Goal: Task Accomplishment & Management: Complete application form

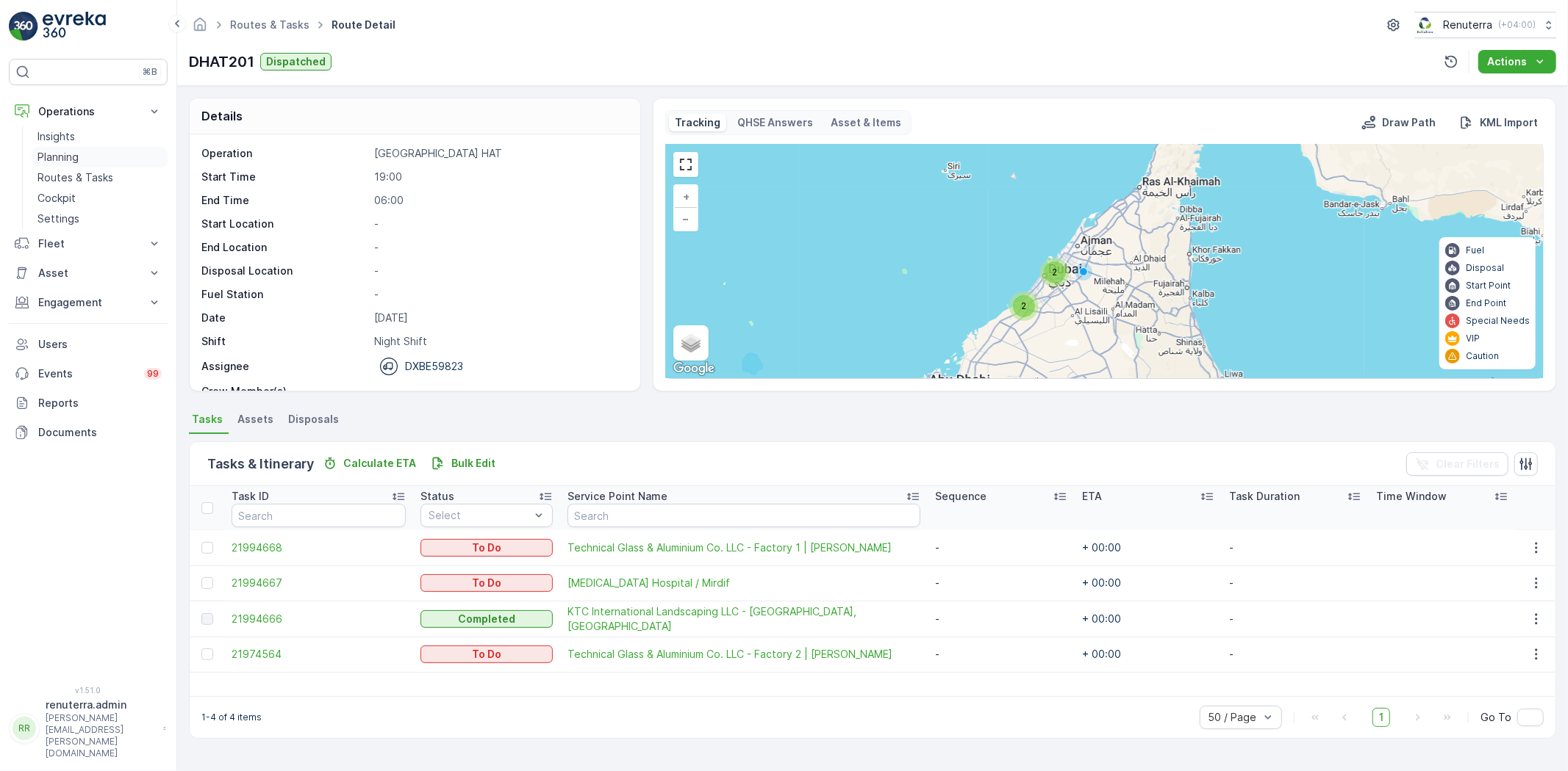
drag, startPoint x: 77, startPoint y: 155, endPoint x: 104, endPoint y: 150, distance: 27.5
click at [76, 155] on p "Planning" at bounding box center [58, 157] width 41 height 15
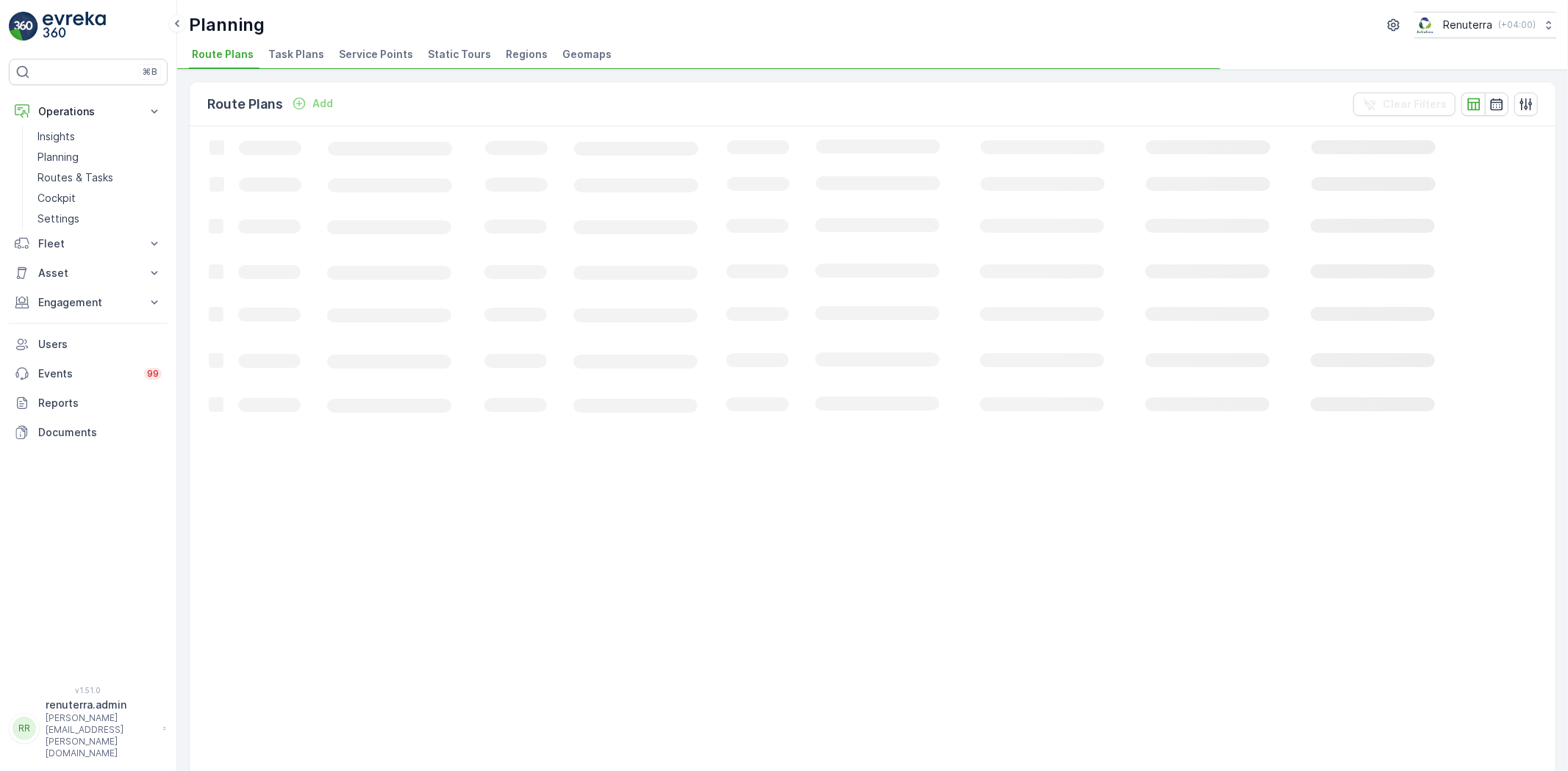
click at [385, 54] on span "Service Points" at bounding box center [376, 54] width 74 height 15
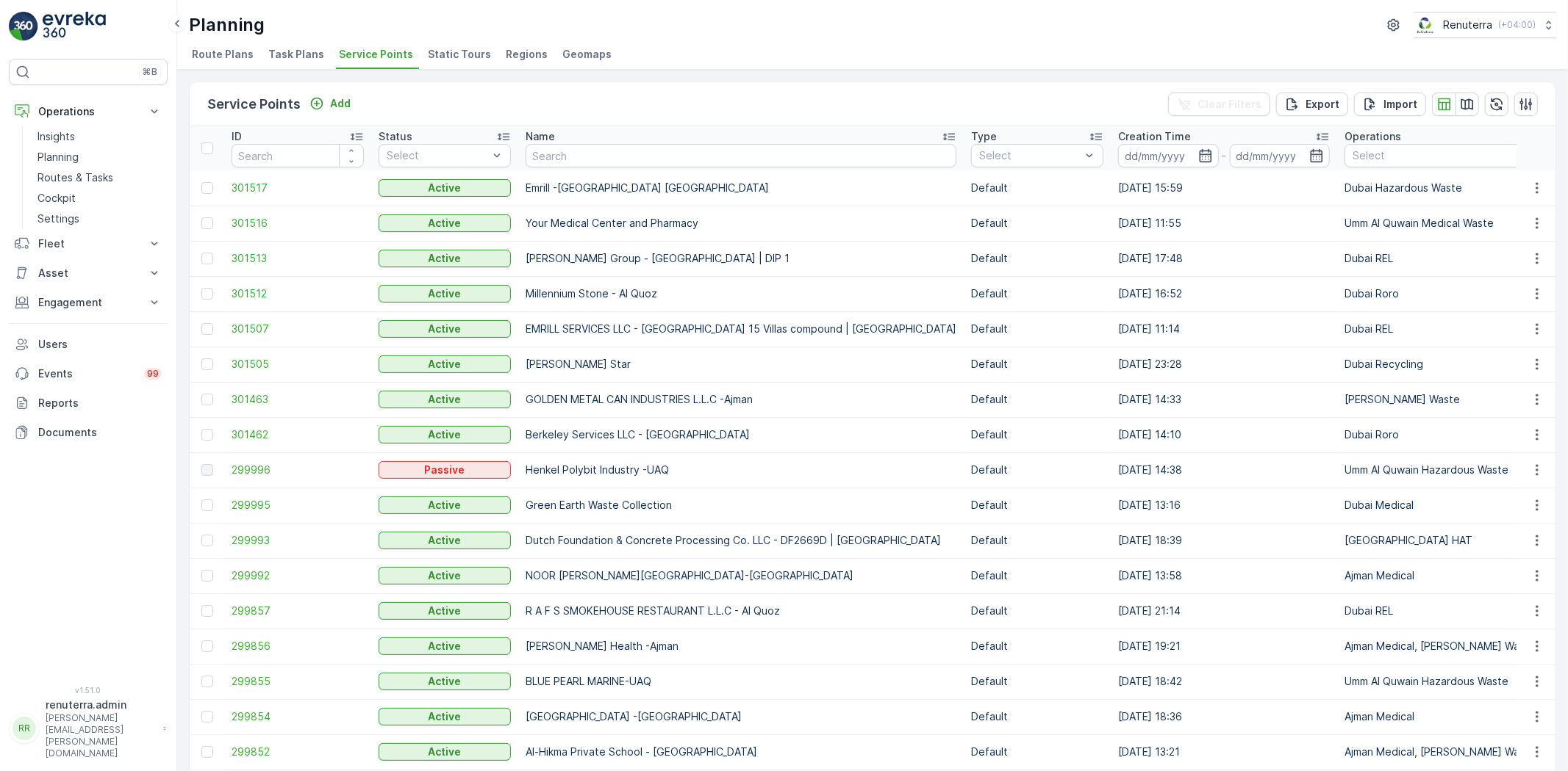
drag, startPoint x: 546, startPoint y: 138, endPoint x: 570, endPoint y: 160, distance: 32.6
click at [570, 160] on input "text" at bounding box center [741, 155] width 431 height 24
type input "landm"
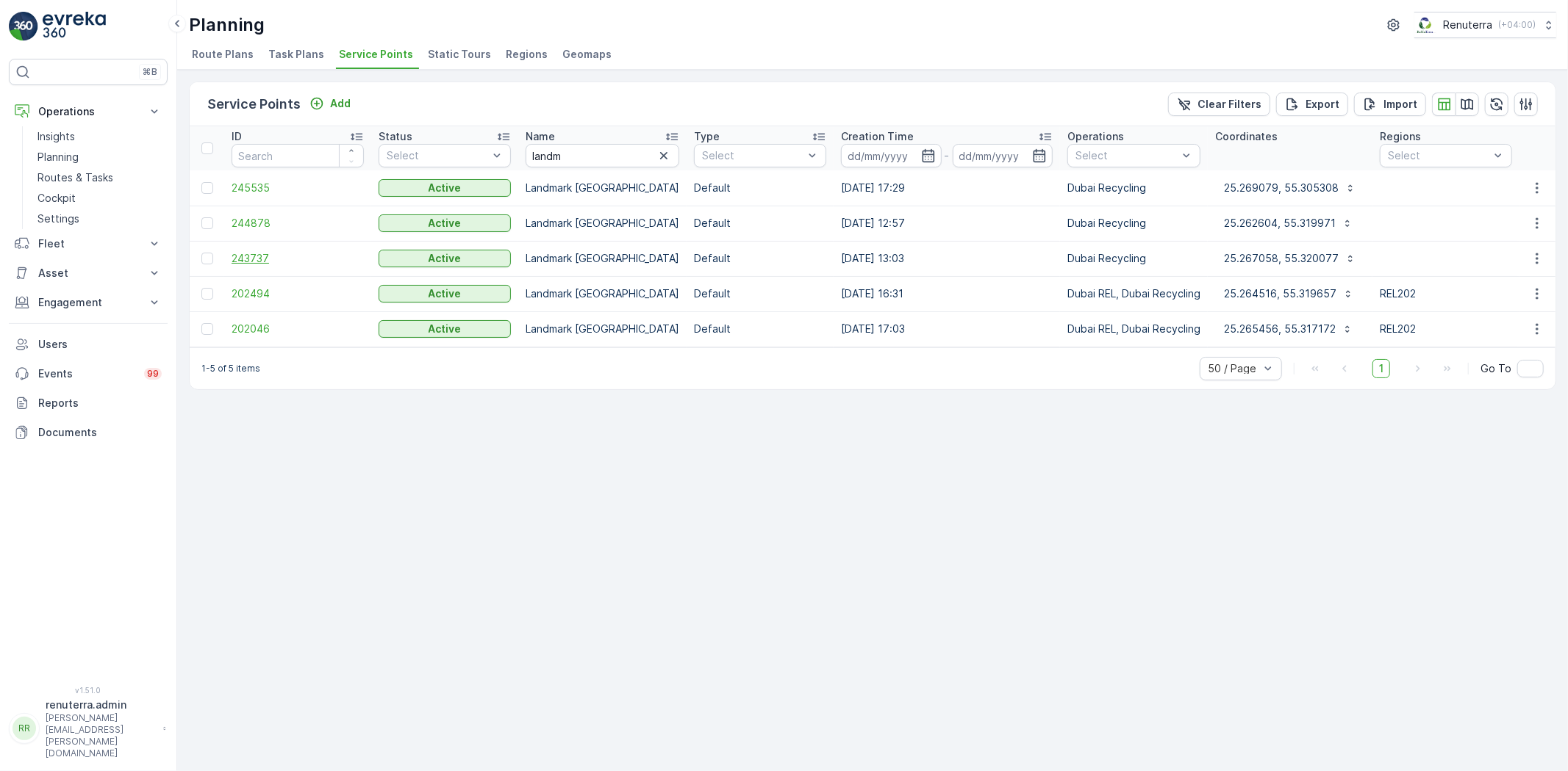
click at [262, 258] on span "243737" at bounding box center [297, 258] width 132 height 15
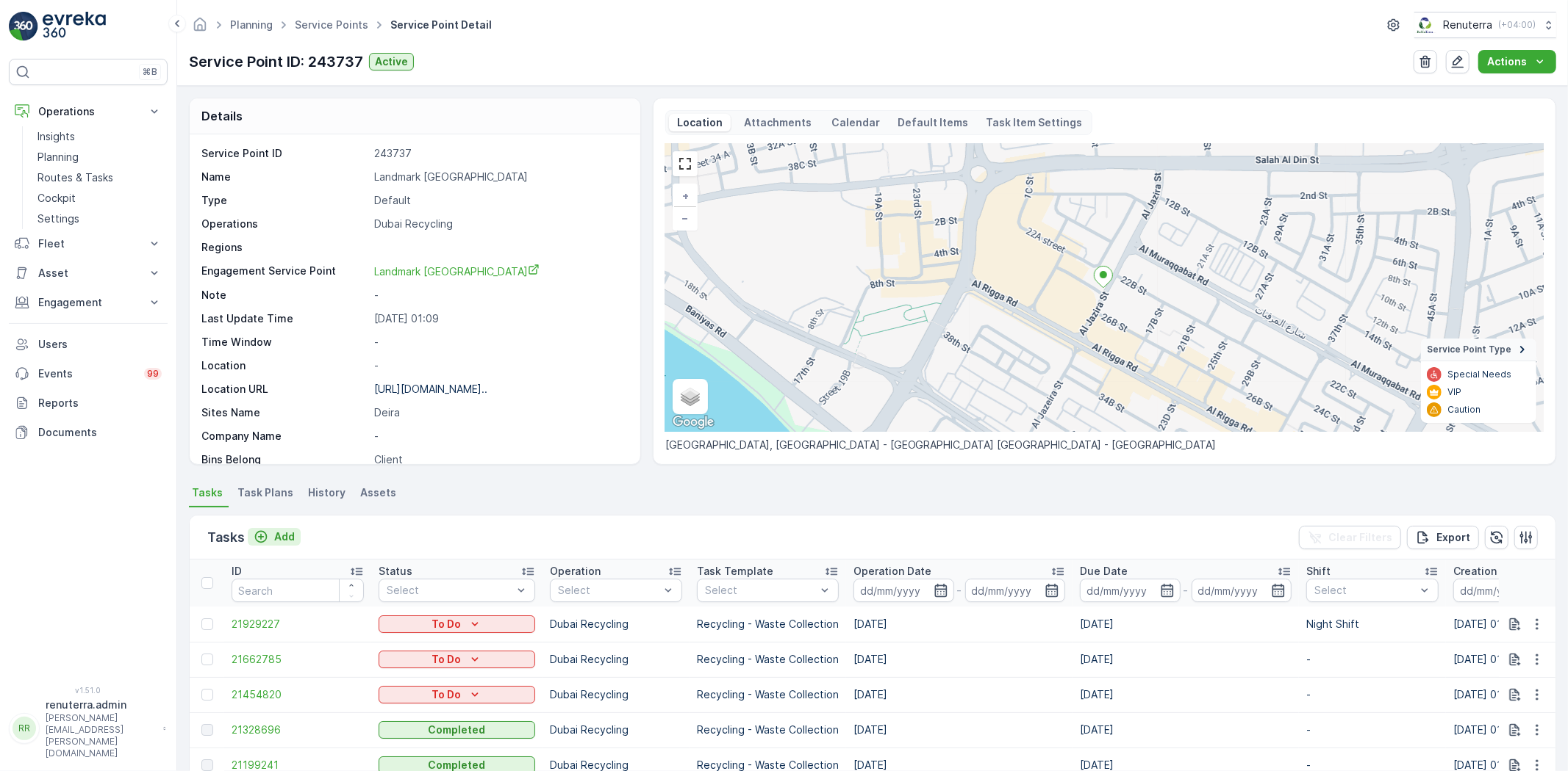
click at [294, 530] on button "Add" at bounding box center [274, 537] width 53 height 17
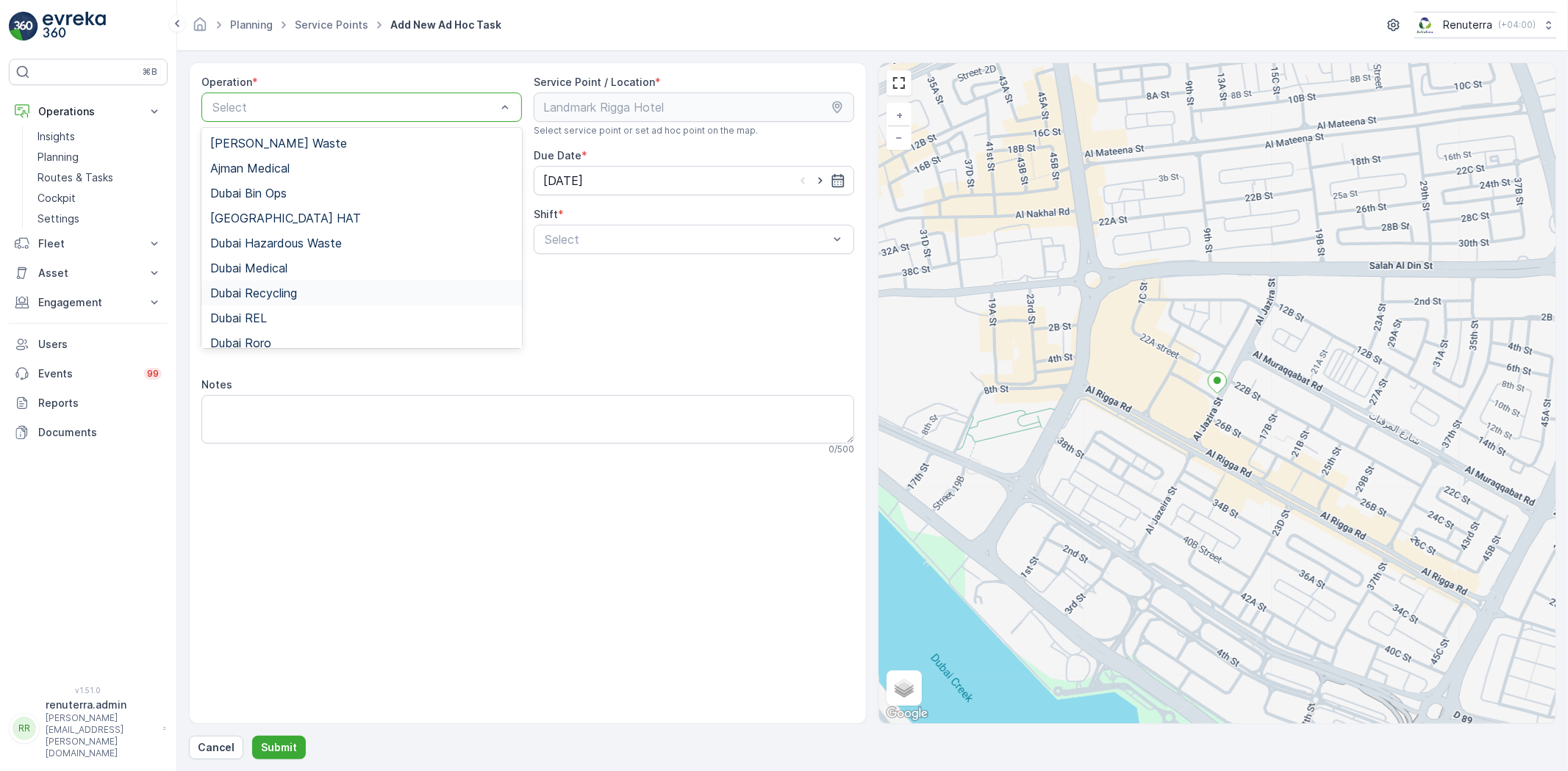
drag, startPoint x: 277, startPoint y: 296, endPoint x: 342, endPoint y: 289, distance: 65.4
click at [280, 295] on span "Dubai Recycling" at bounding box center [253, 293] width 86 height 13
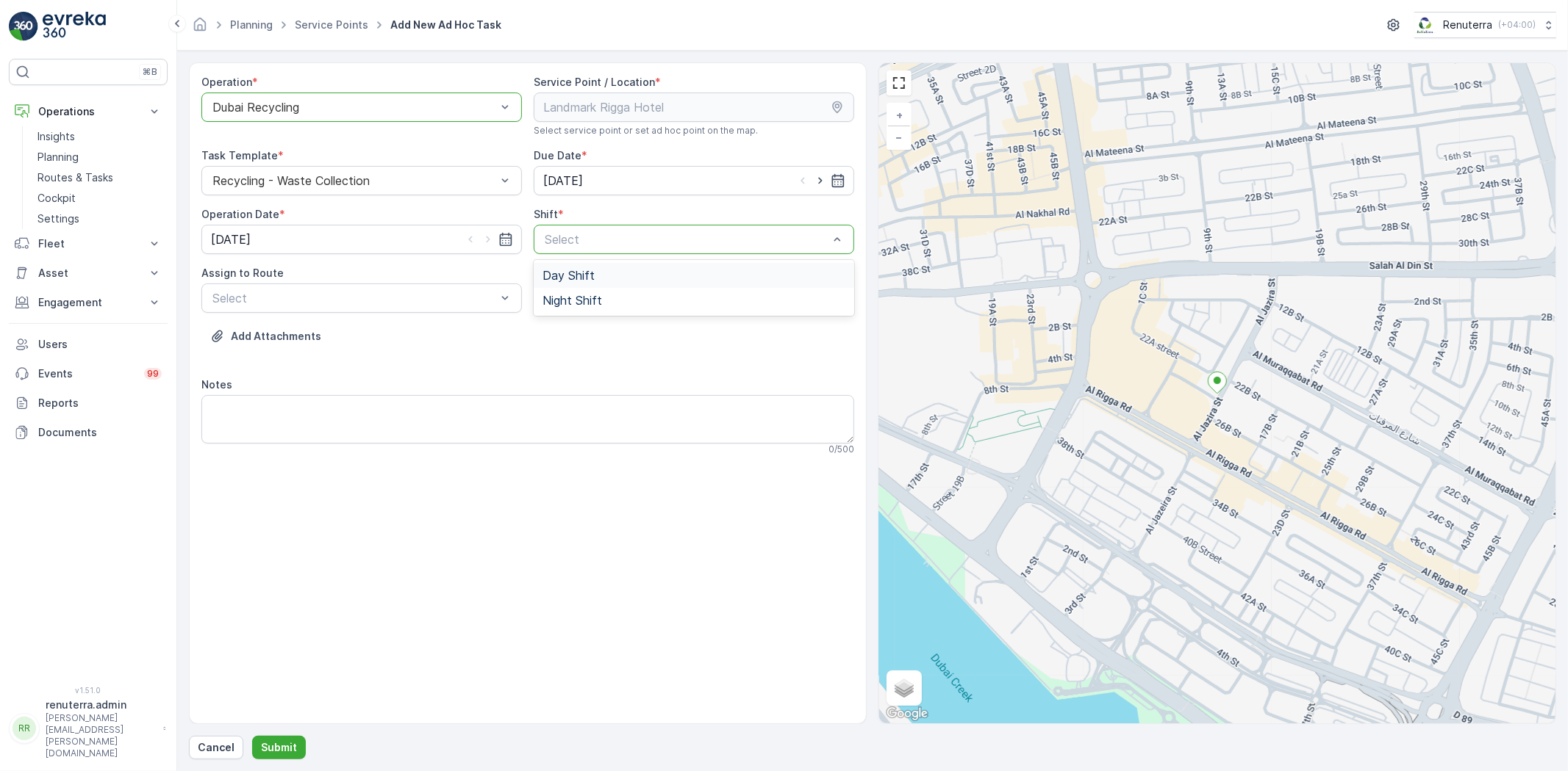
click at [577, 283] on div "Day Shift" at bounding box center [694, 275] width 321 height 25
click at [577, 283] on div "Operation * option Dubai Recycling, selected. Dubai Recycling Service Point / L…" at bounding box center [528, 271] width 653 height 392
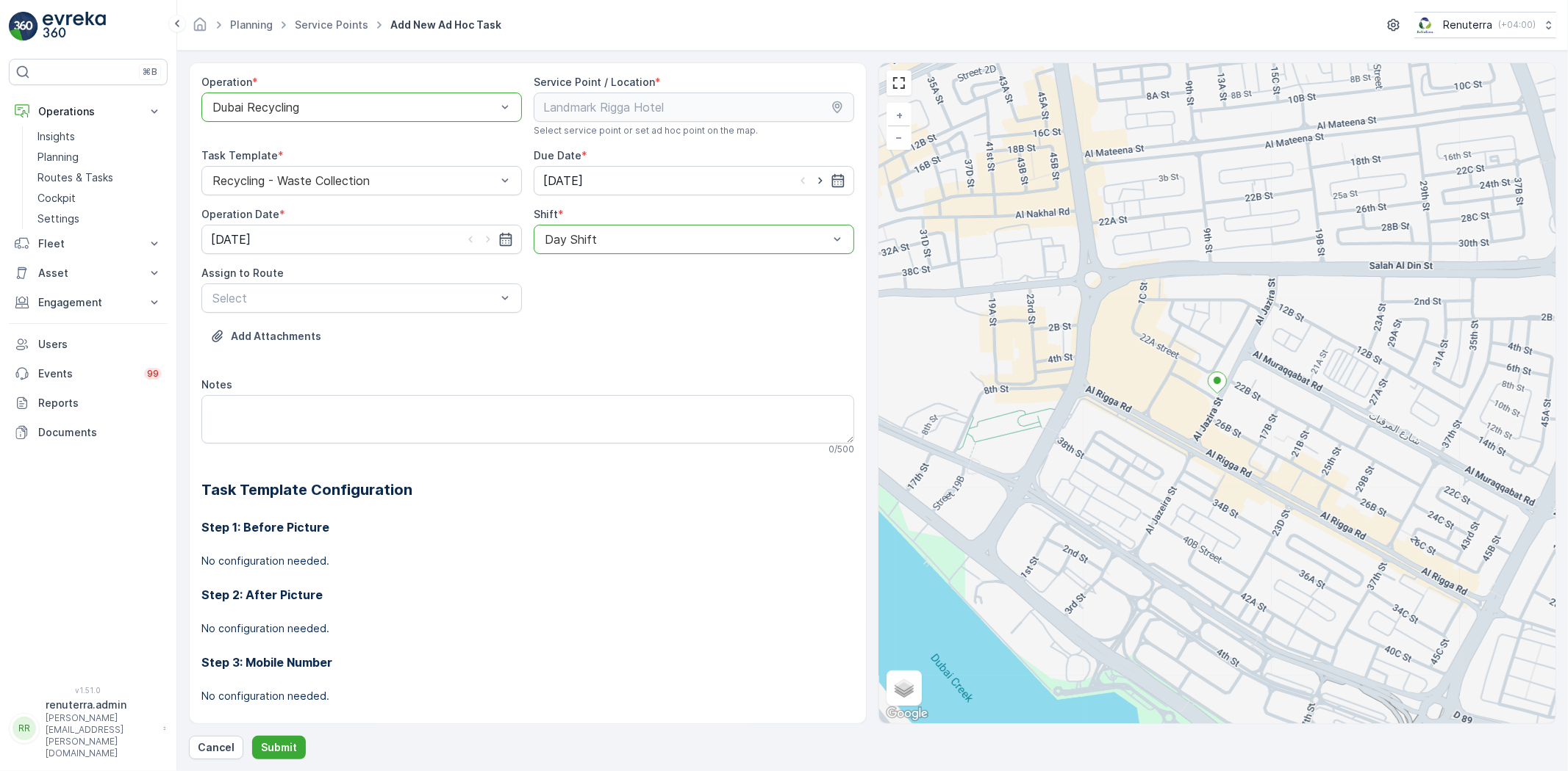
click at [582, 250] on div "Day Shift" at bounding box center [694, 239] width 321 height 30
drag, startPoint x: 576, startPoint y: 316, endPoint x: 575, endPoint y: 303, distance: 13.0
click at [576, 312] on div "Day Shift Night Shift" at bounding box center [694, 288] width 321 height 56
drag, startPoint x: 575, startPoint y: 303, endPoint x: 553, endPoint y: 302, distance: 22.0
click at [575, 302] on span "Night Shift" at bounding box center [572, 300] width 59 height 13
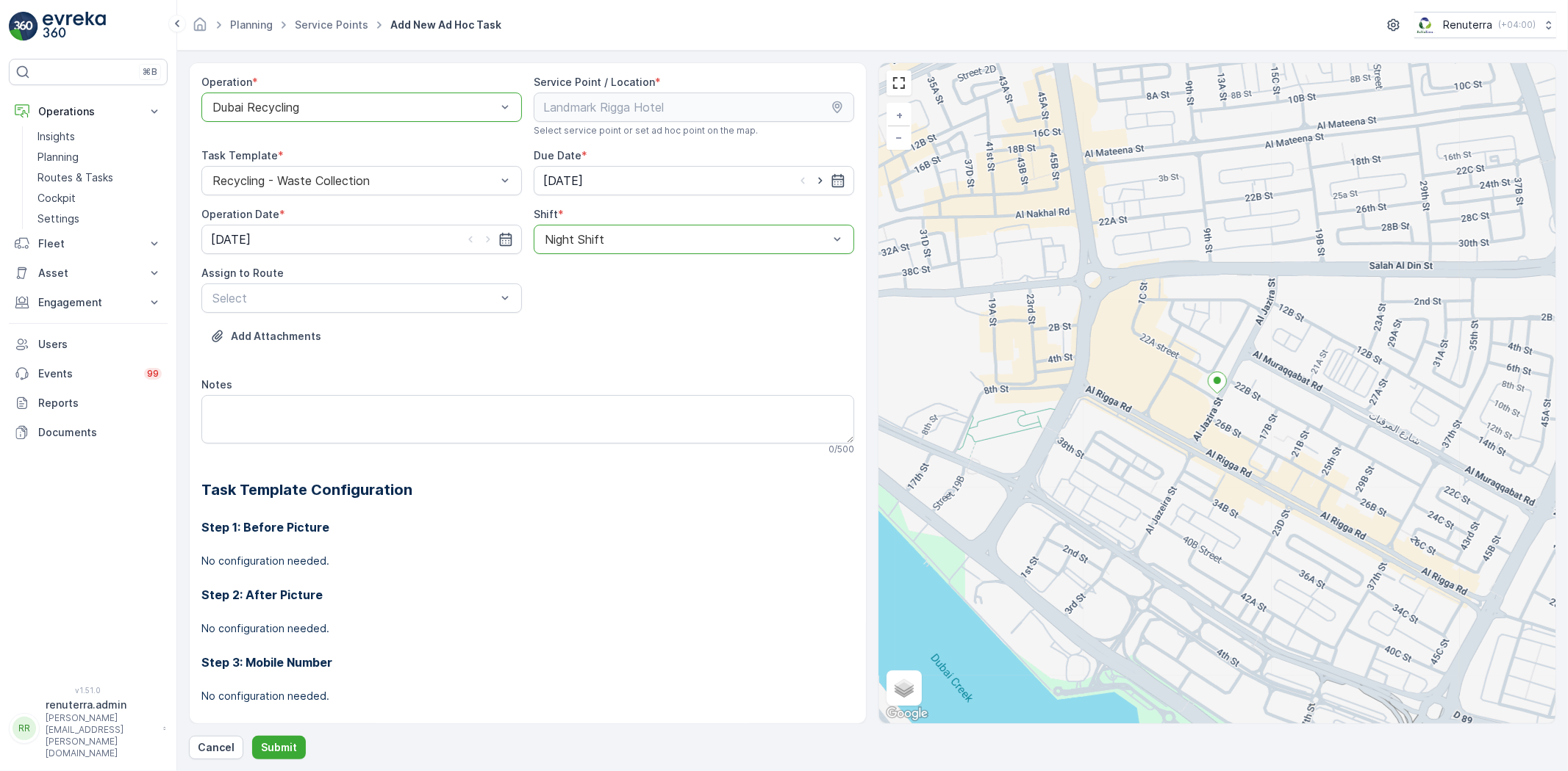
click at [307, 334] on span "DRCW201 (Offline) - DXBBB58926" at bounding box center [307, 334] width 193 height 13
click at [291, 739] on button "Submit" at bounding box center [279, 747] width 53 height 24
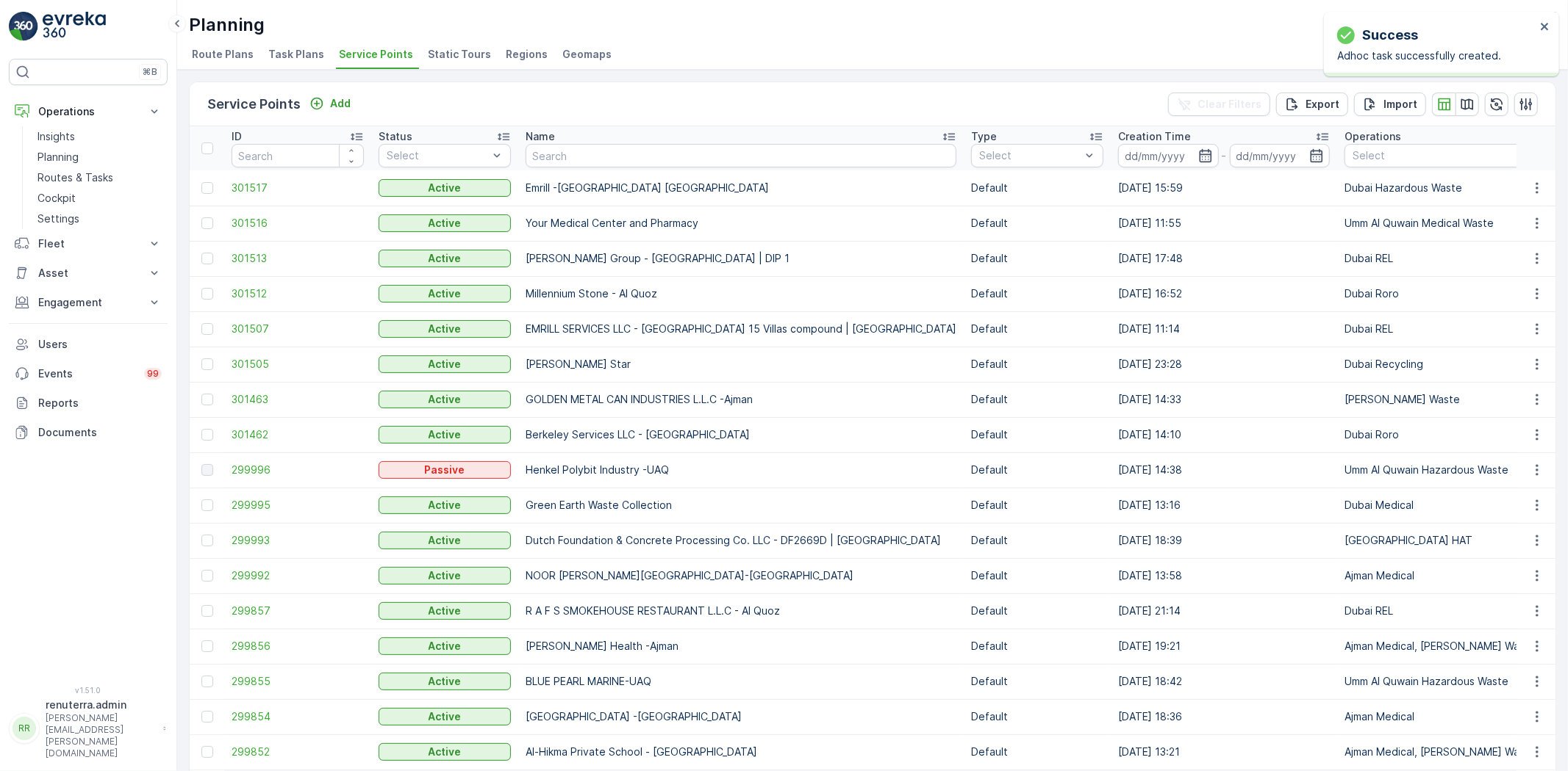
click at [585, 160] on input "text" at bounding box center [741, 155] width 431 height 24
type input "landma"
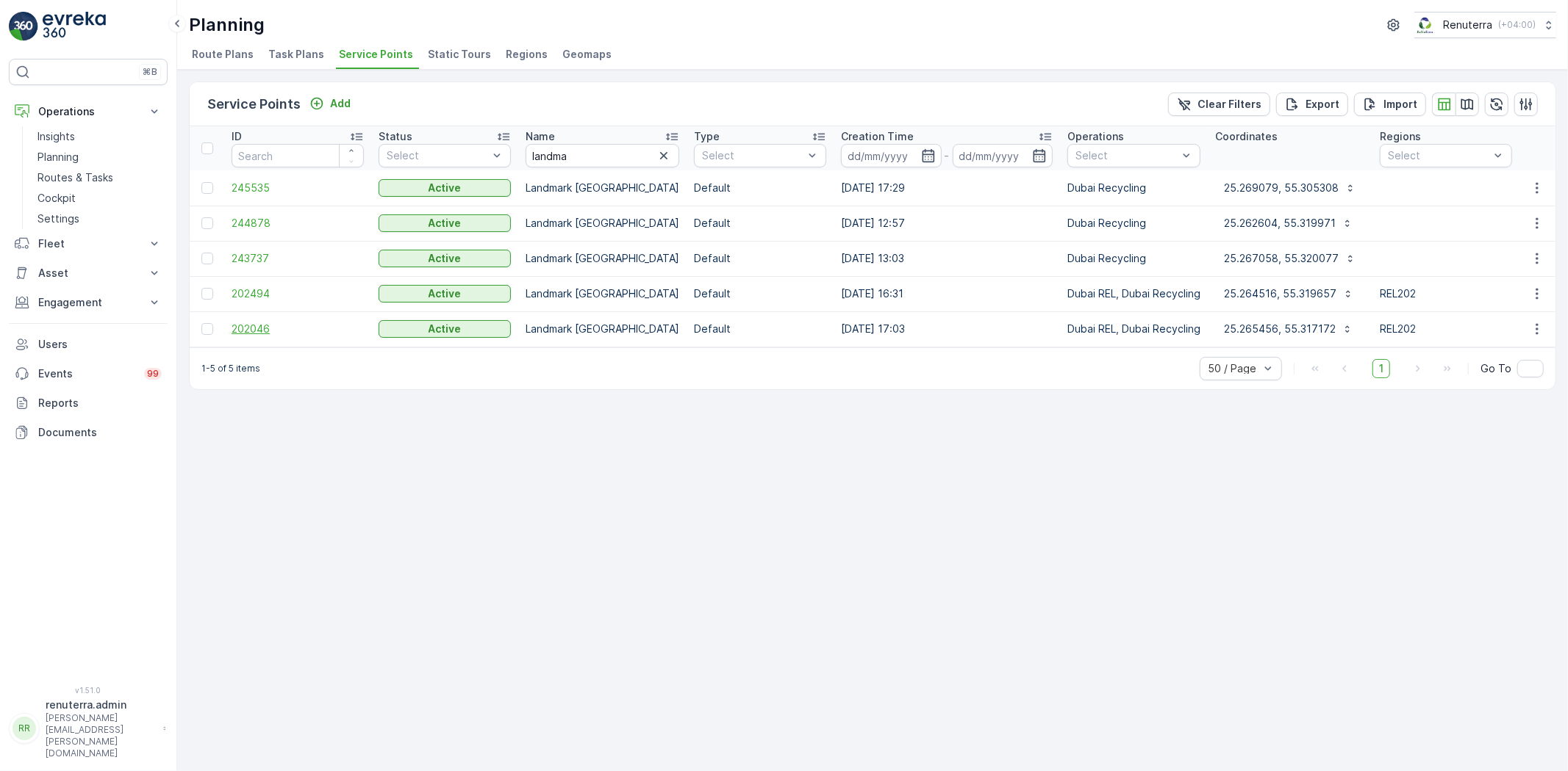
click at [245, 322] on span "202046" at bounding box center [297, 329] width 132 height 15
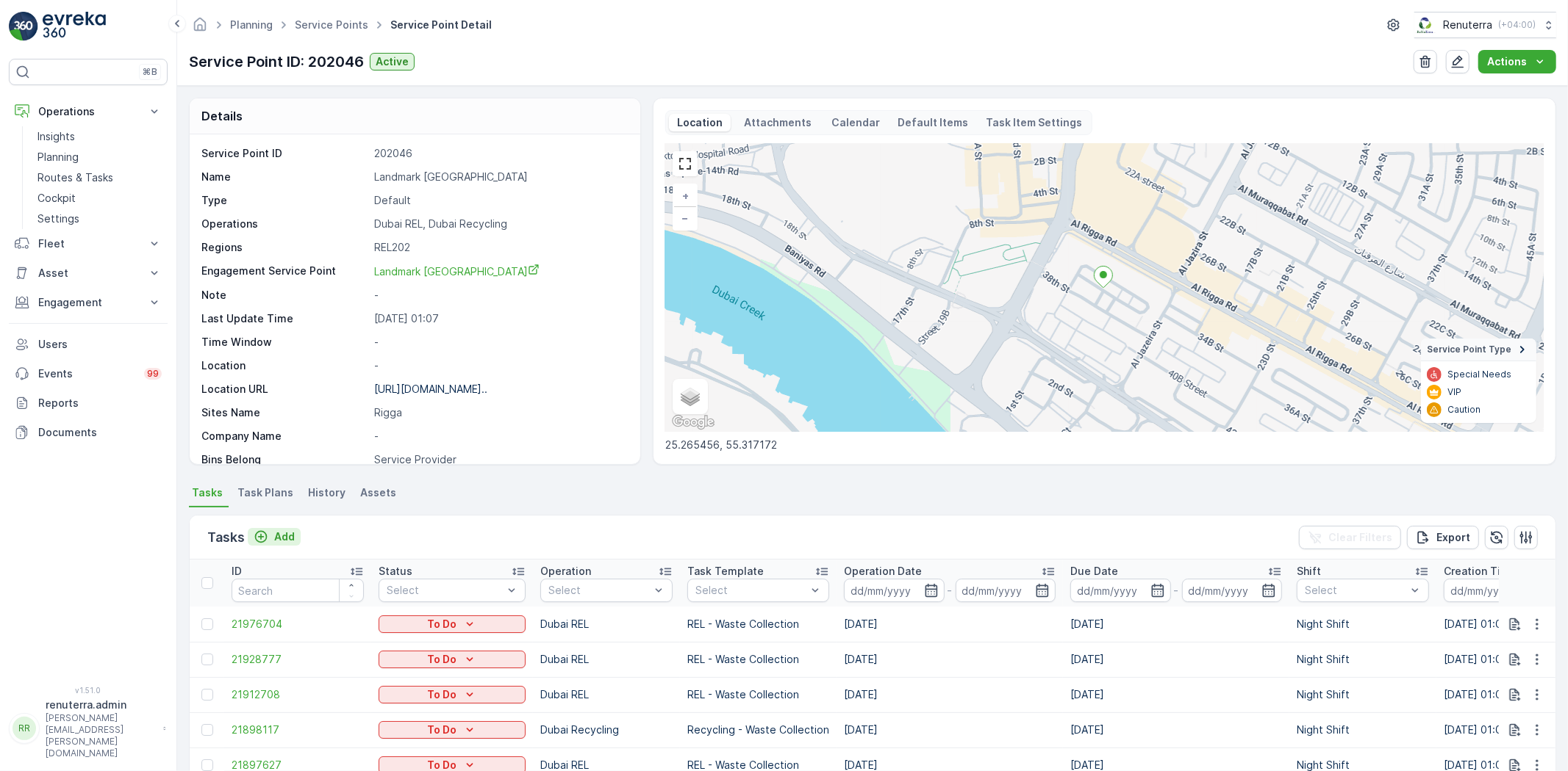
click at [294, 535] on button "Add" at bounding box center [274, 537] width 53 height 17
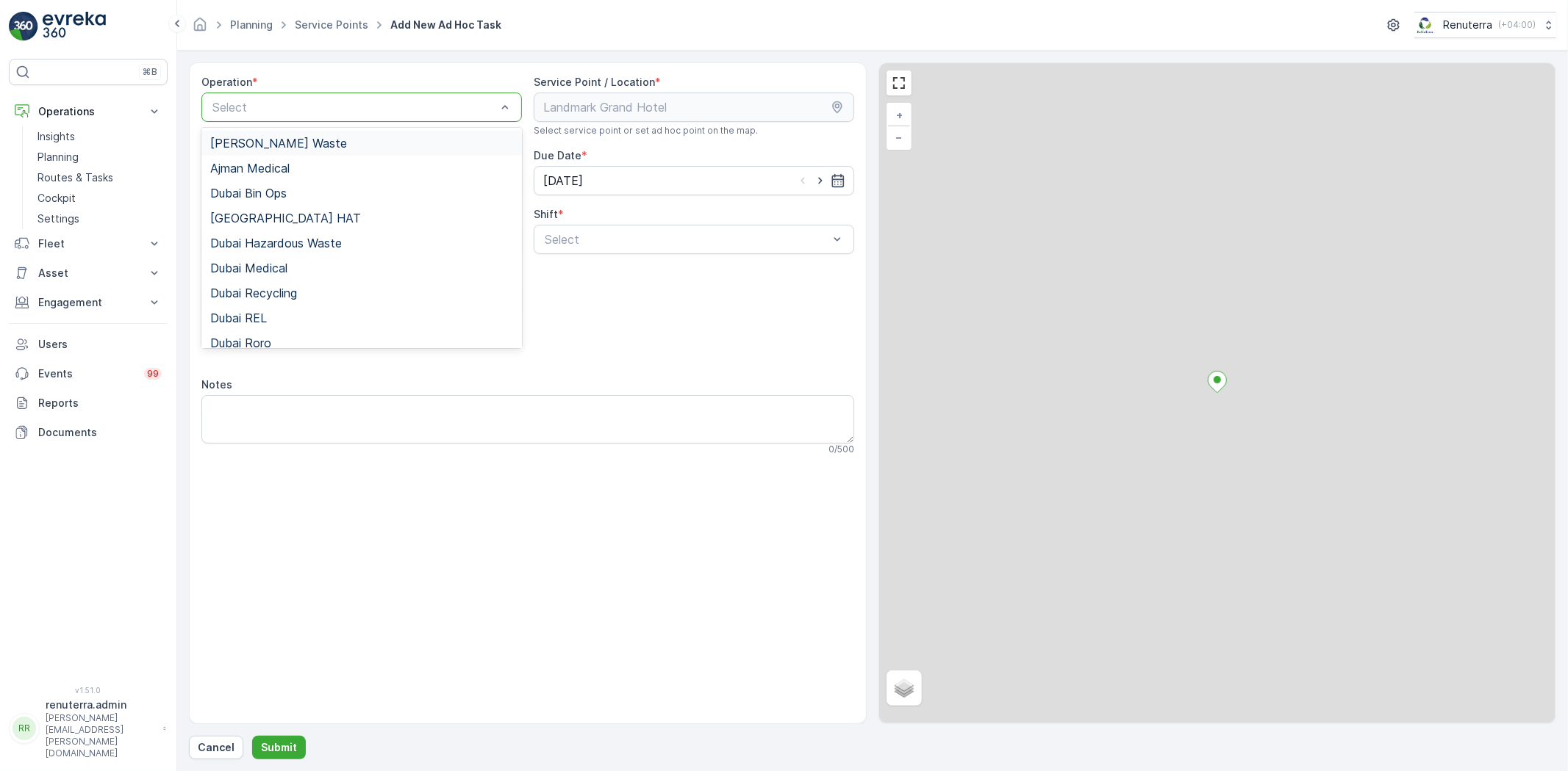
drag, startPoint x: 344, startPoint y: 111, endPoint x: 310, endPoint y: 148, distance: 50.2
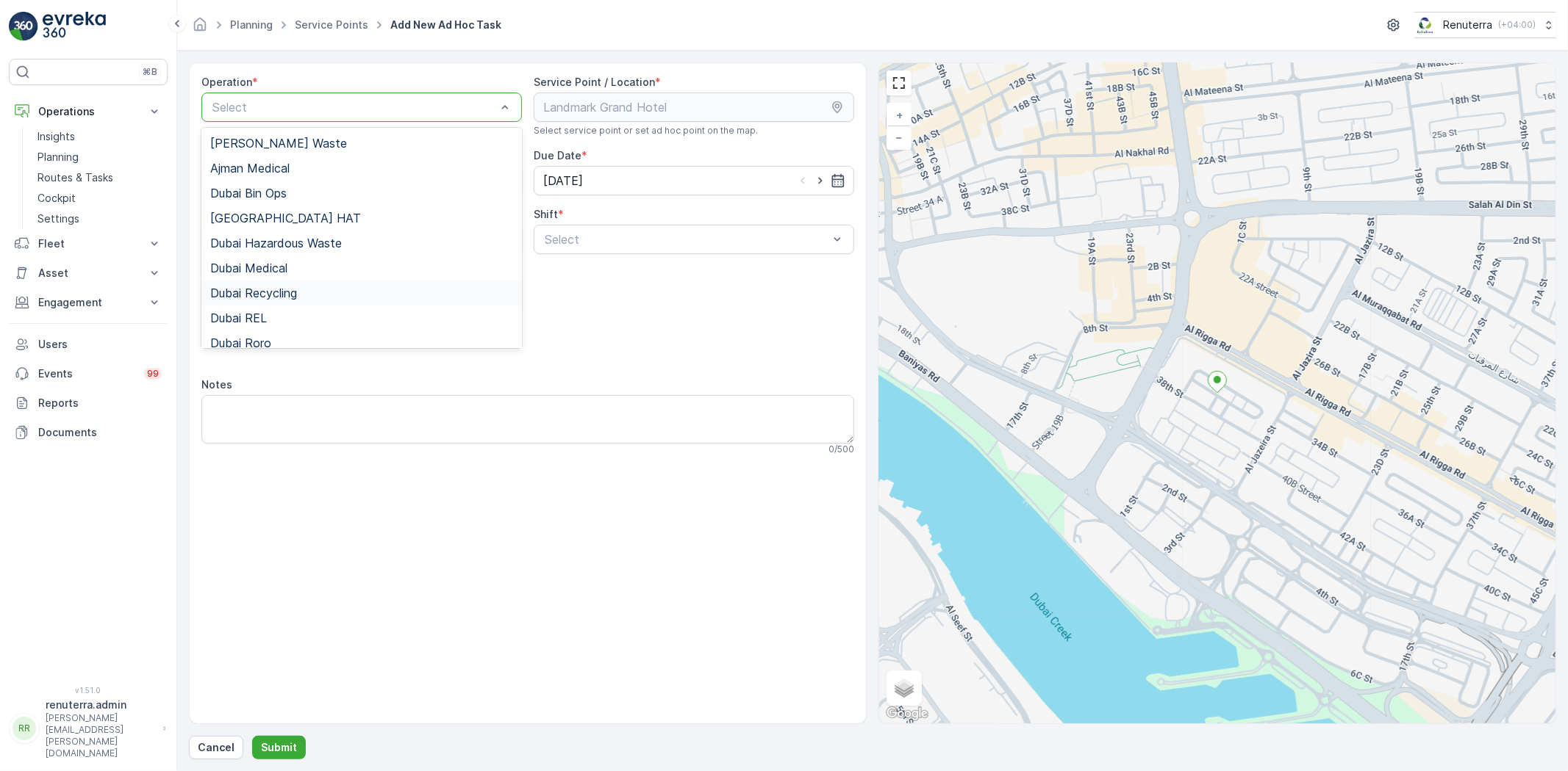
click at [285, 296] on span "Dubai Recycling" at bounding box center [253, 293] width 86 height 13
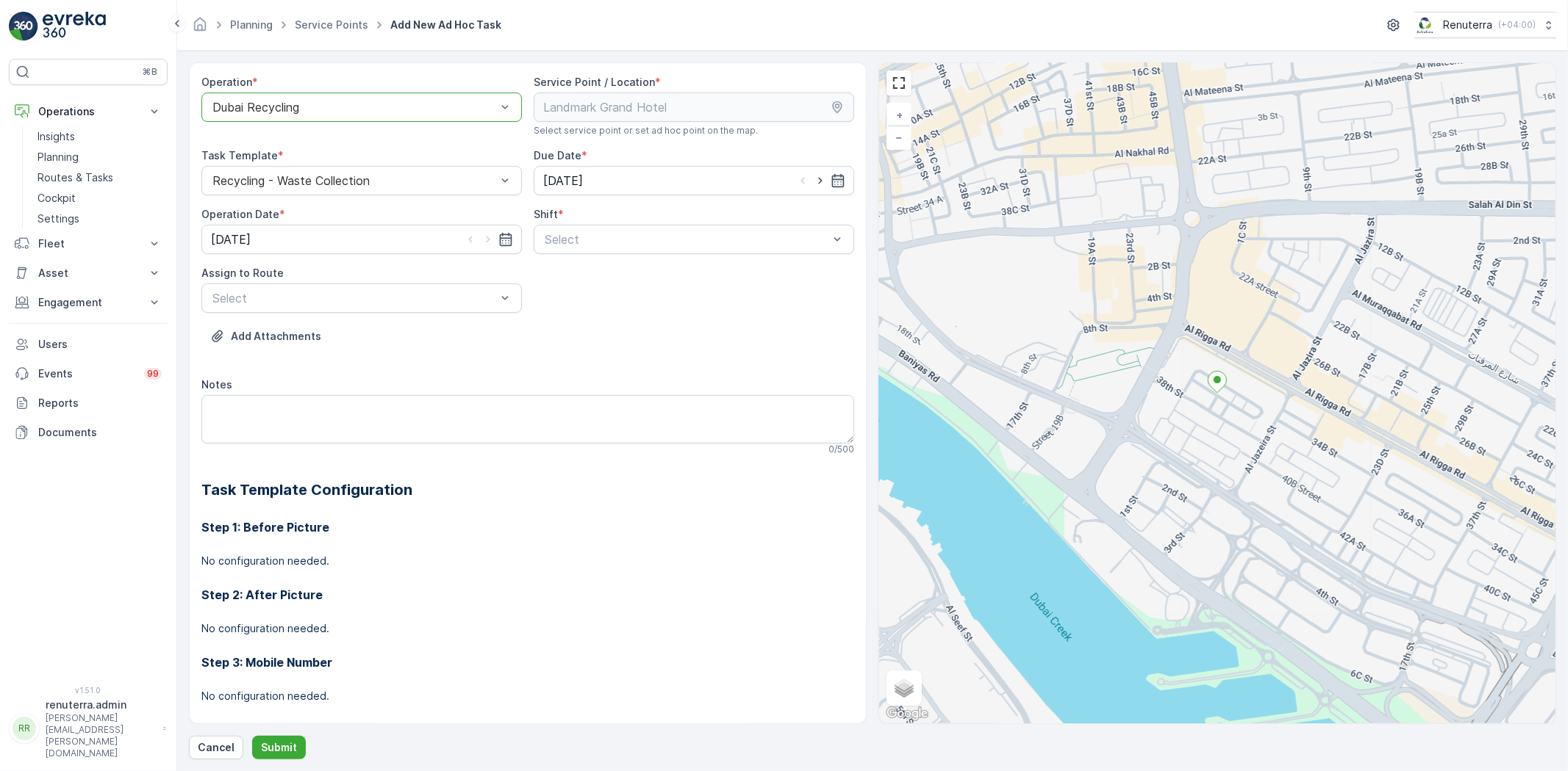
click at [730, 224] on div "Shift * Select" at bounding box center [694, 231] width 321 height 47
drag, startPoint x: 665, startPoint y: 243, endPoint x: 644, endPoint y: 259, distance: 26.4
click at [591, 294] on span "Night Shift" at bounding box center [572, 300] width 59 height 13
click at [339, 331] on span "DRCW201 (Offline) - DXBBB58926" at bounding box center [307, 334] width 193 height 13
click at [277, 740] on p "Submit" at bounding box center [279, 747] width 36 height 15
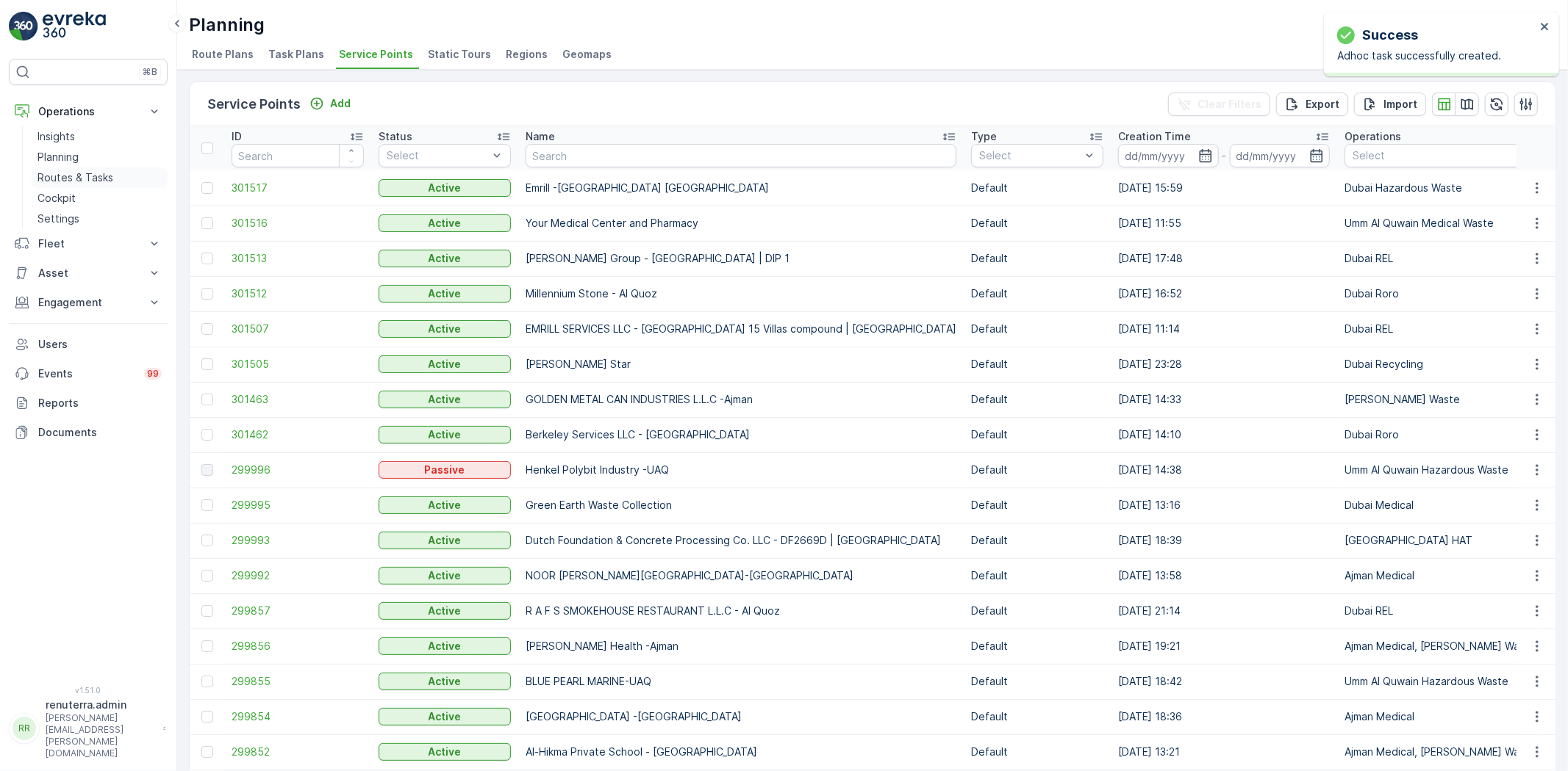
click at [95, 172] on p "Routes & Tasks" at bounding box center [75, 177] width 76 height 15
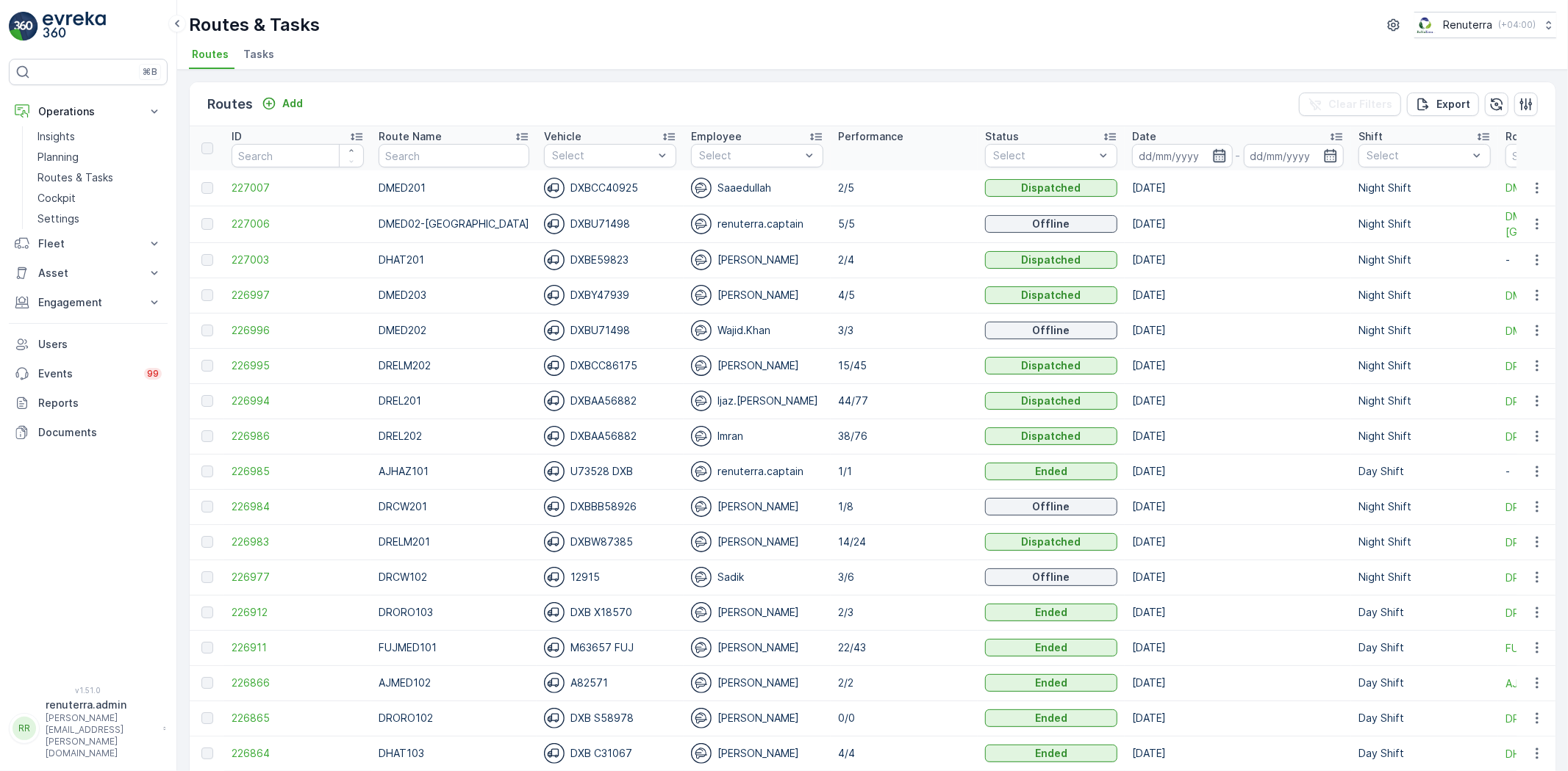
click at [1212, 155] on icon "button" at bounding box center [1219, 155] width 15 height 15
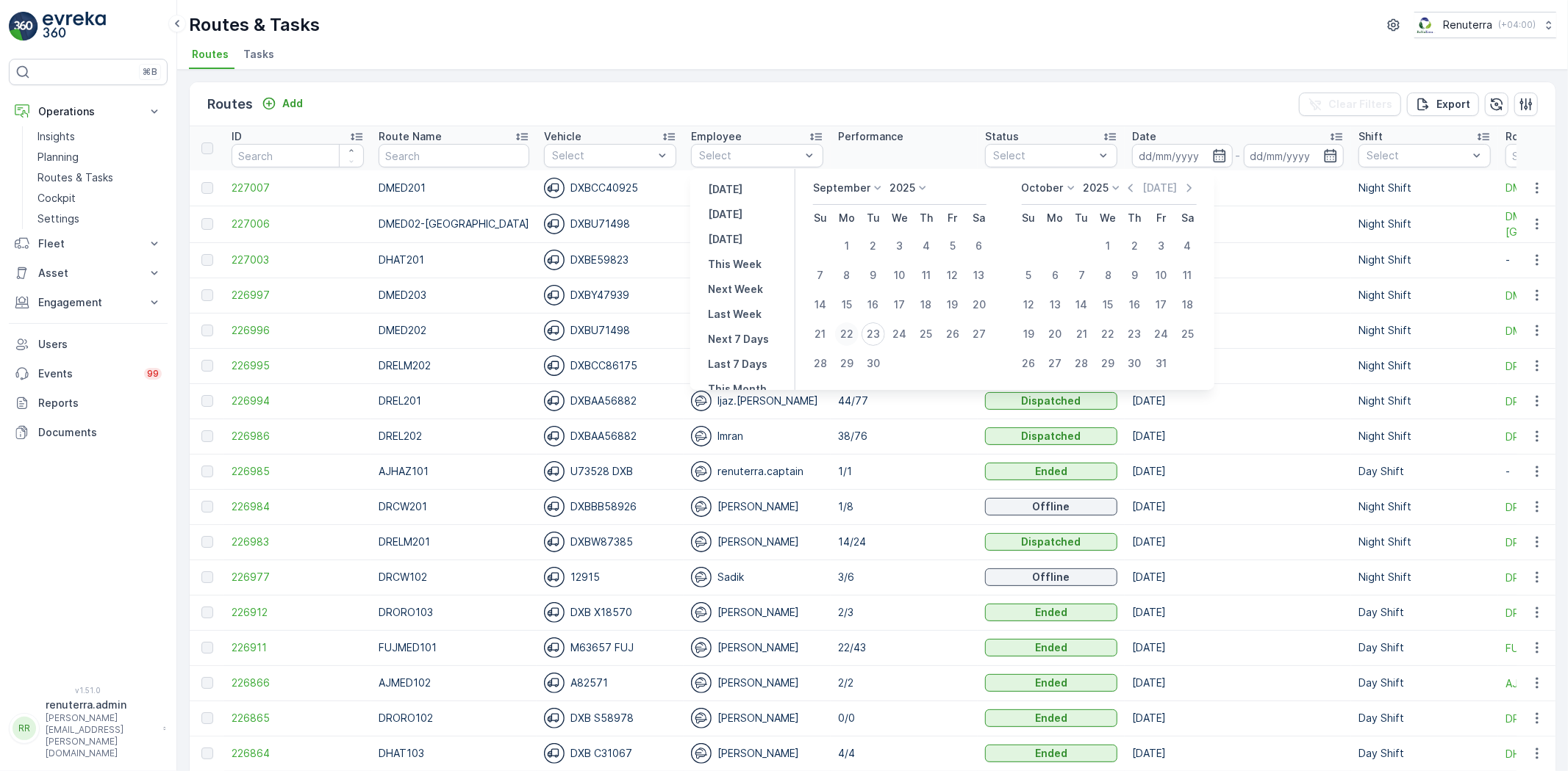
click at [849, 335] on div "22" at bounding box center [846, 334] width 24 height 24
type input "[DATE]"
click at [870, 331] on div "23" at bounding box center [873, 334] width 24 height 24
type input "[DATE]"
click at [870, 331] on div "23" at bounding box center [873, 334] width 24 height 24
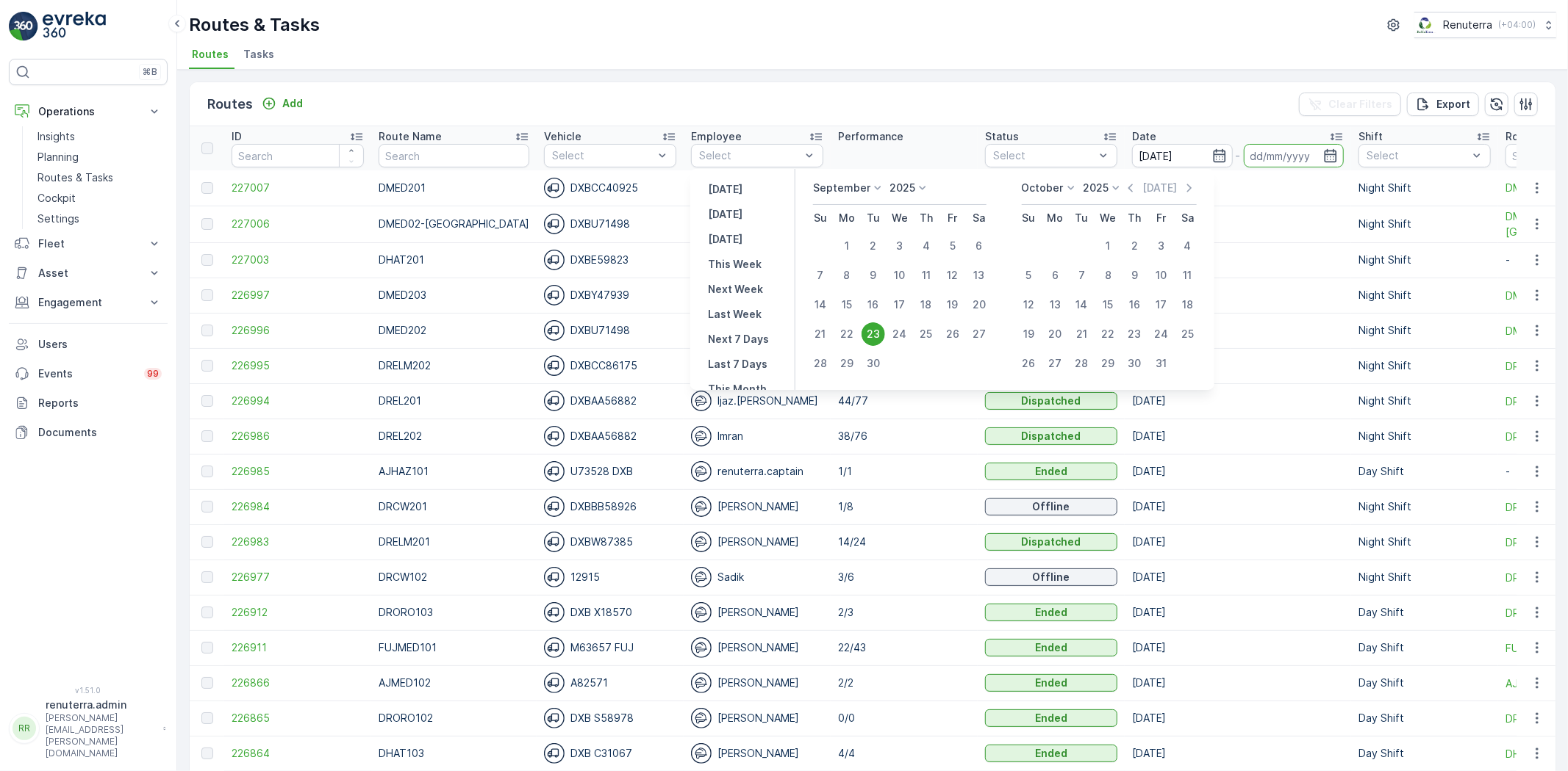
type input "[DATE]"
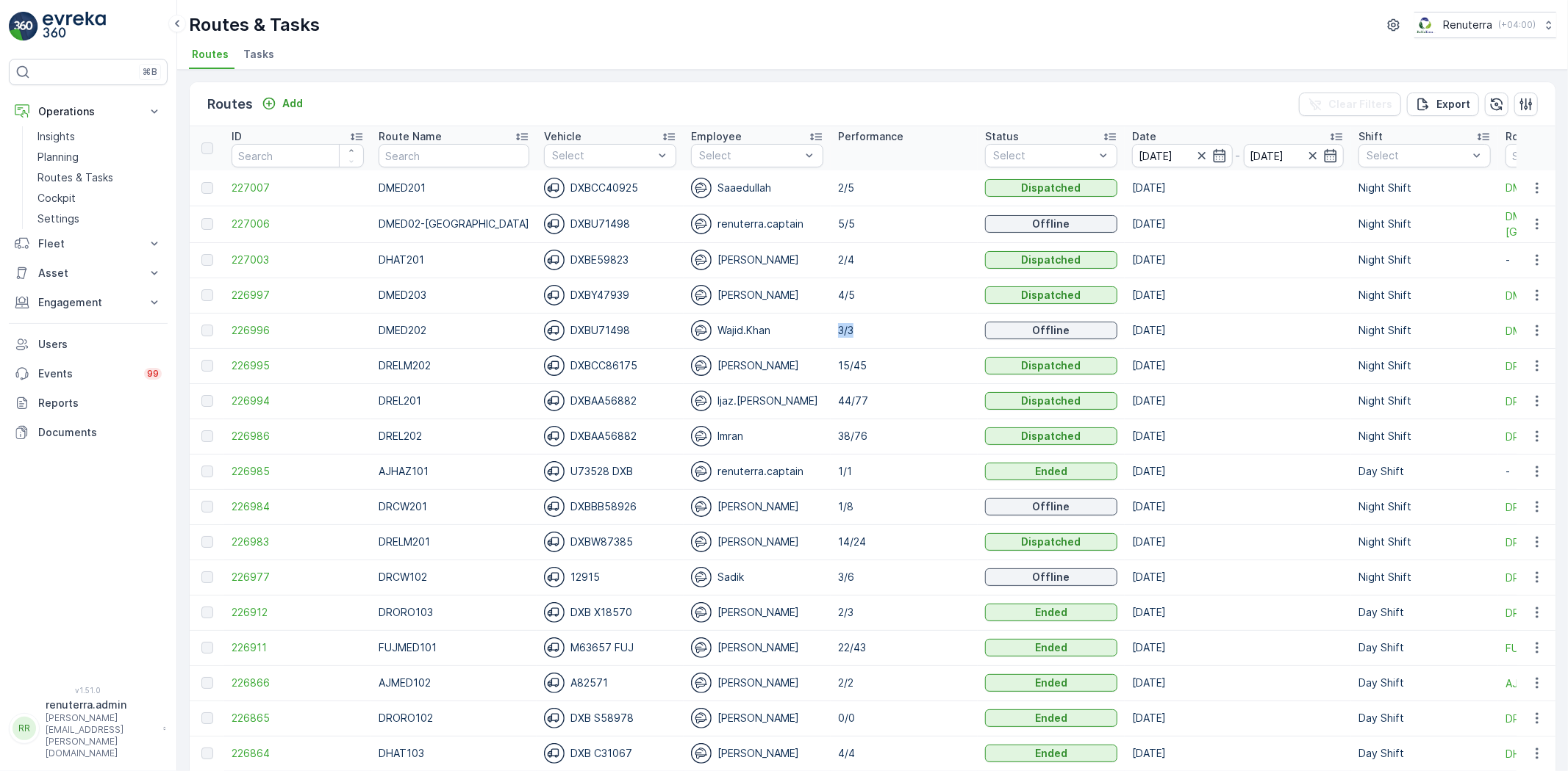
click at [870, 331] on p "3/3" at bounding box center [903, 330] width 132 height 15
click at [1389, 256] on p "Night Shift" at bounding box center [1410, 263] width 54 height 15
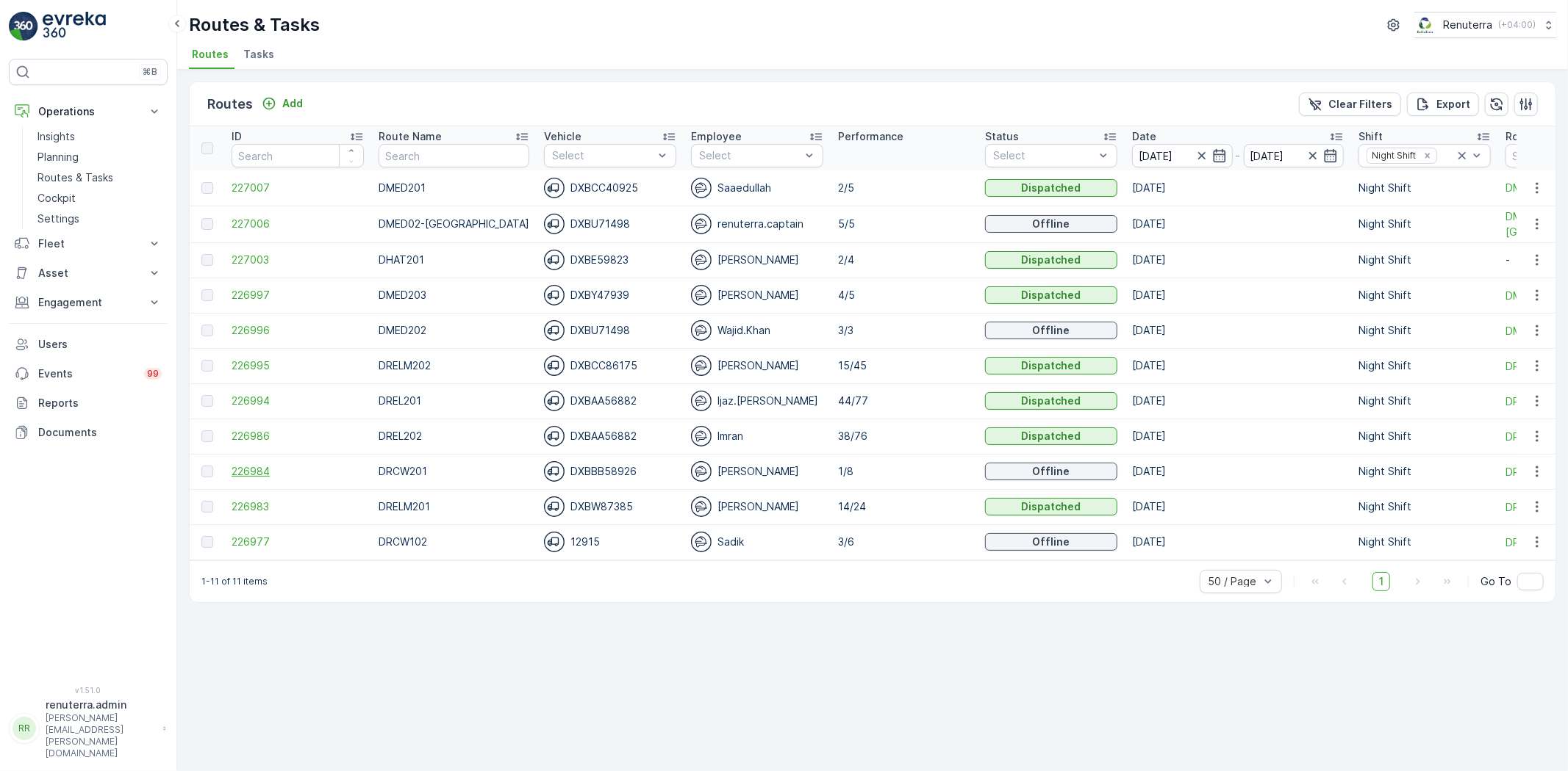
click at [261, 468] on span "226984" at bounding box center [297, 472] width 132 height 15
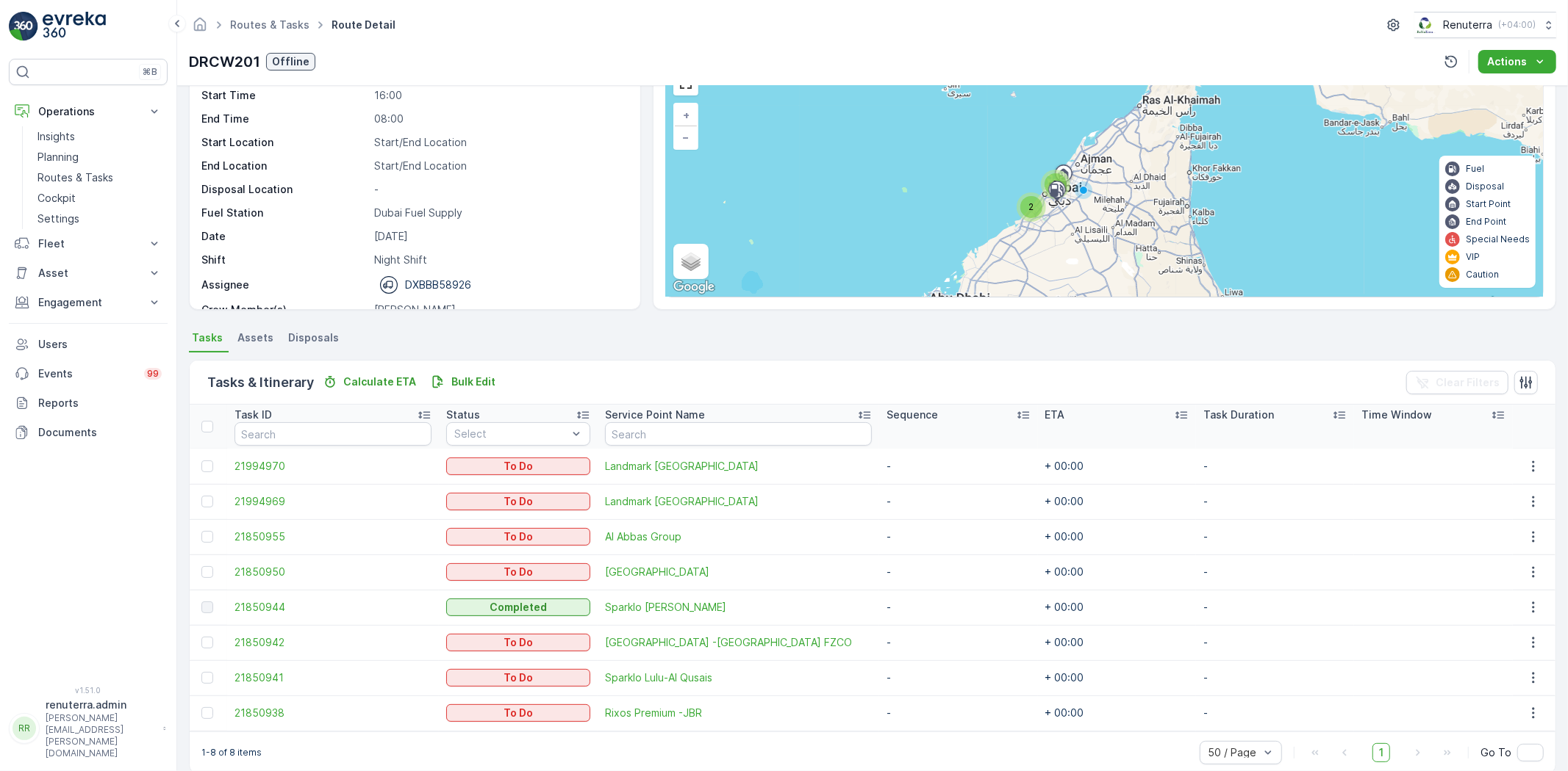
scroll to position [103, 0]
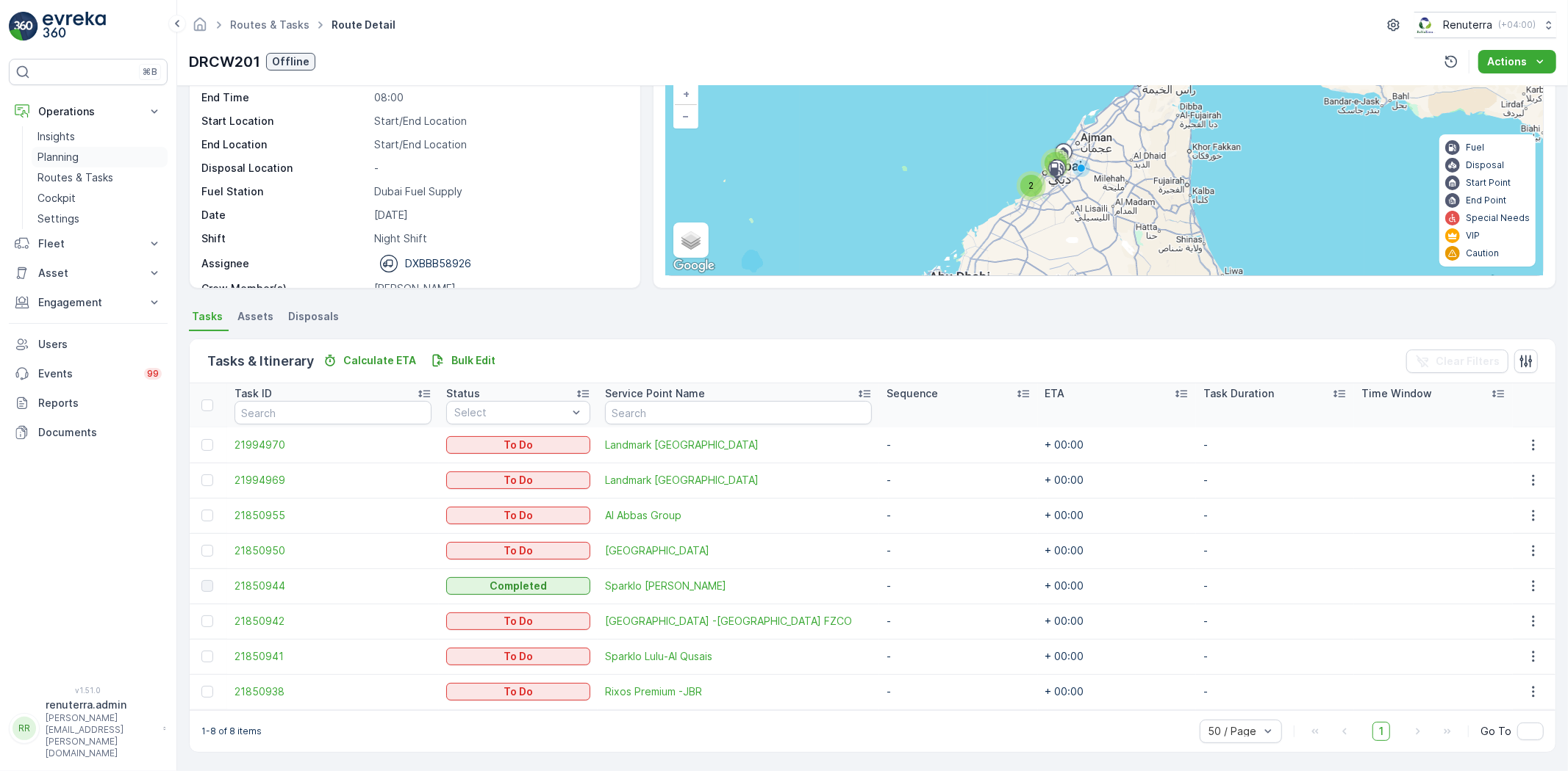
click at [75, 157] on p "Planning" at bounding box center [58, 157] width 41 height 15
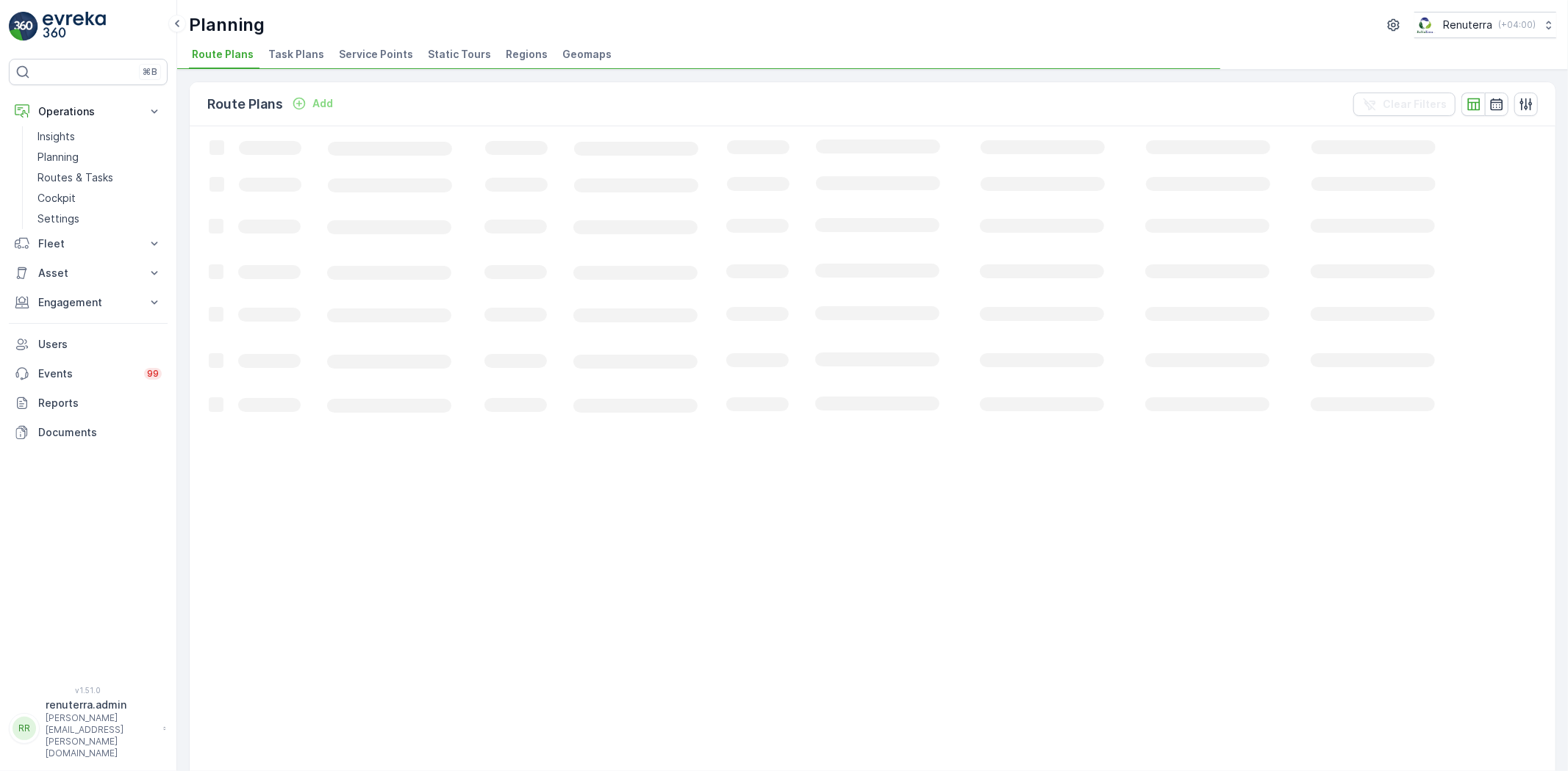
click at [364, 54] on span "Service Points" at bounding box center [376, 54] width 74 height 15
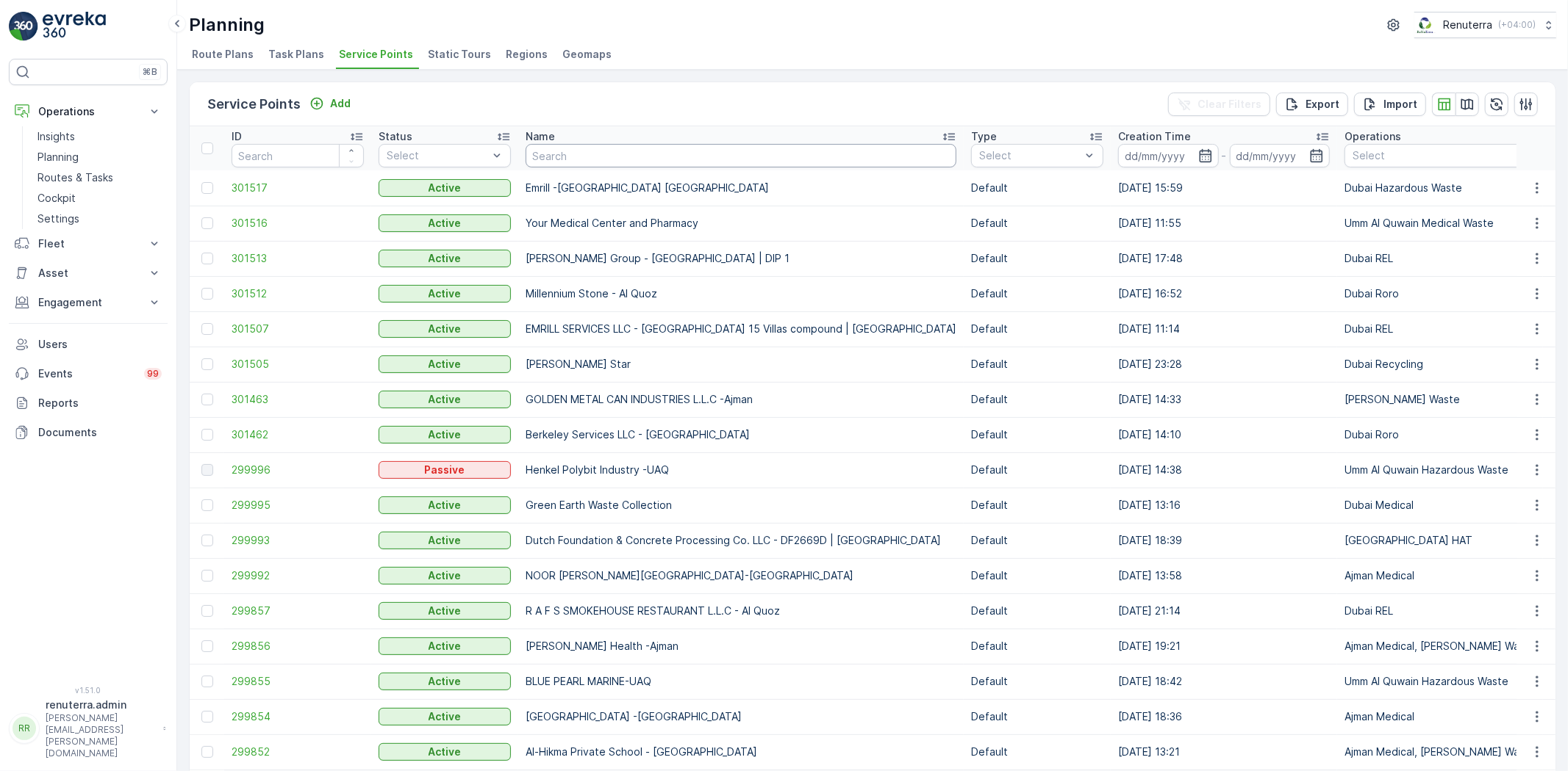
click at [632, 158] on input "text" at bounding box center [741, 155] width 431 height 24
type input "international m"
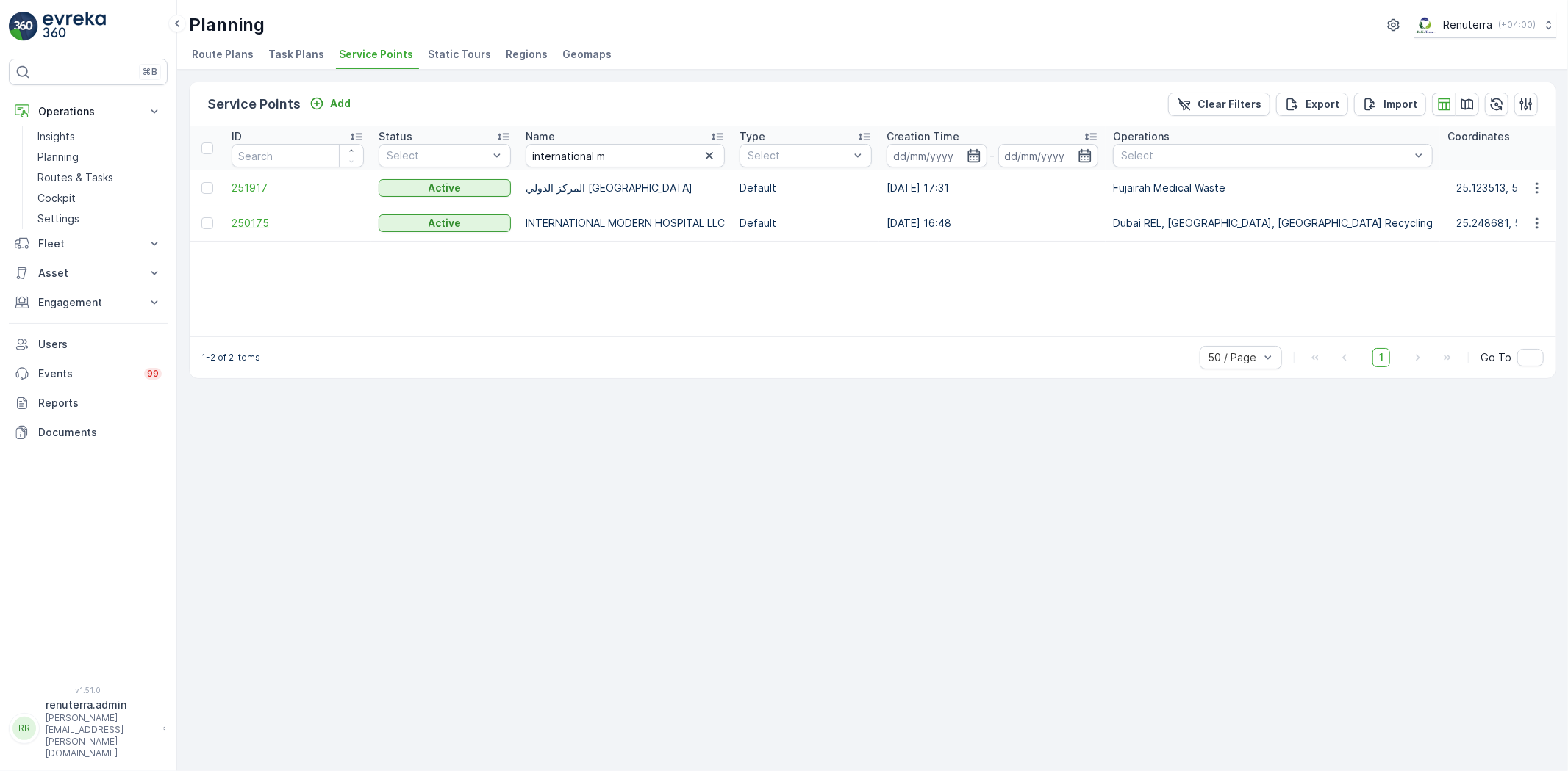
click at [251, 226] on span "250175" at bounding box center [297, 223] width 132 height 15
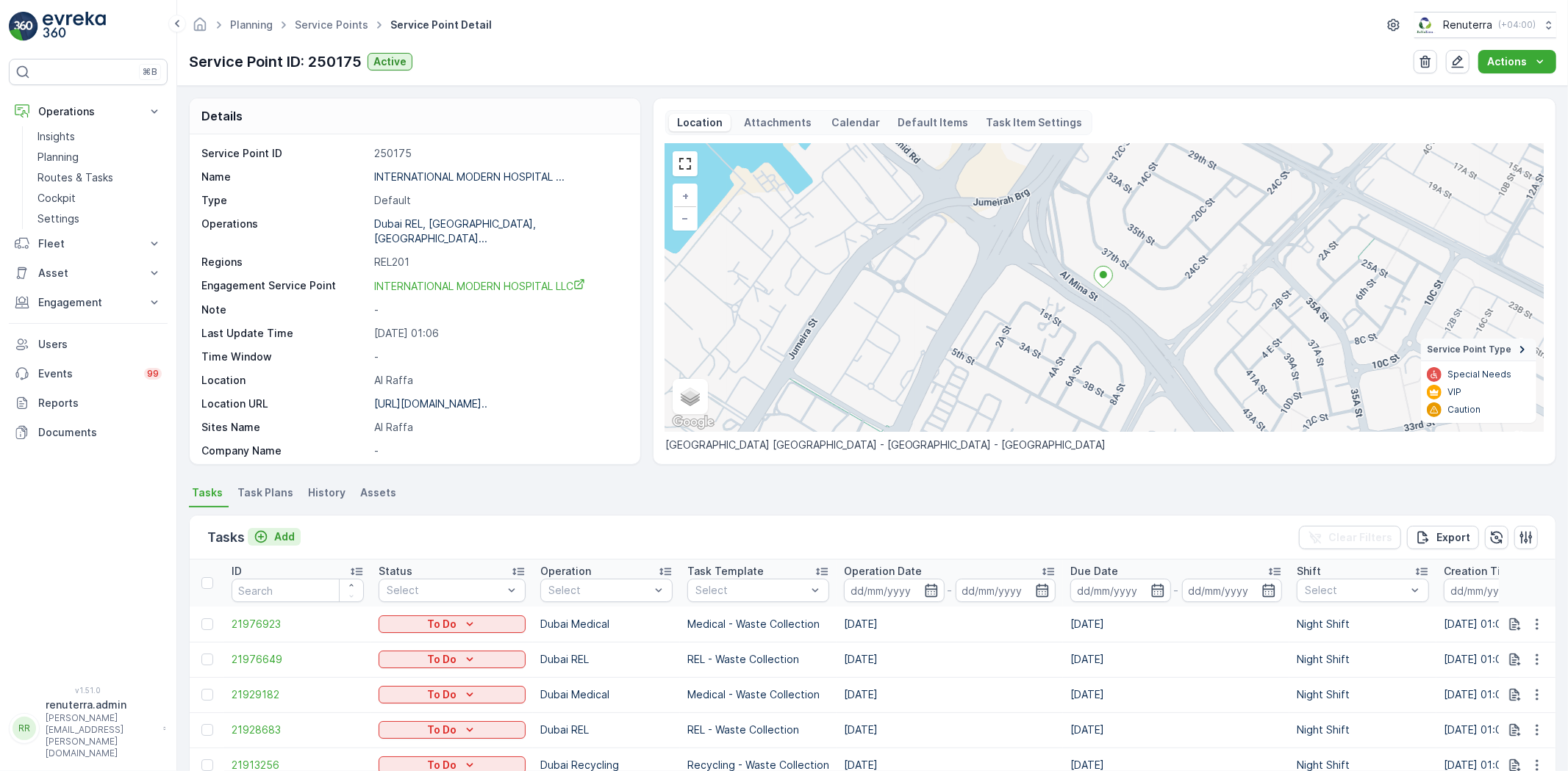
click at [290, 532] on p "Add" at bounding box center [285, 537] width 21 height 15
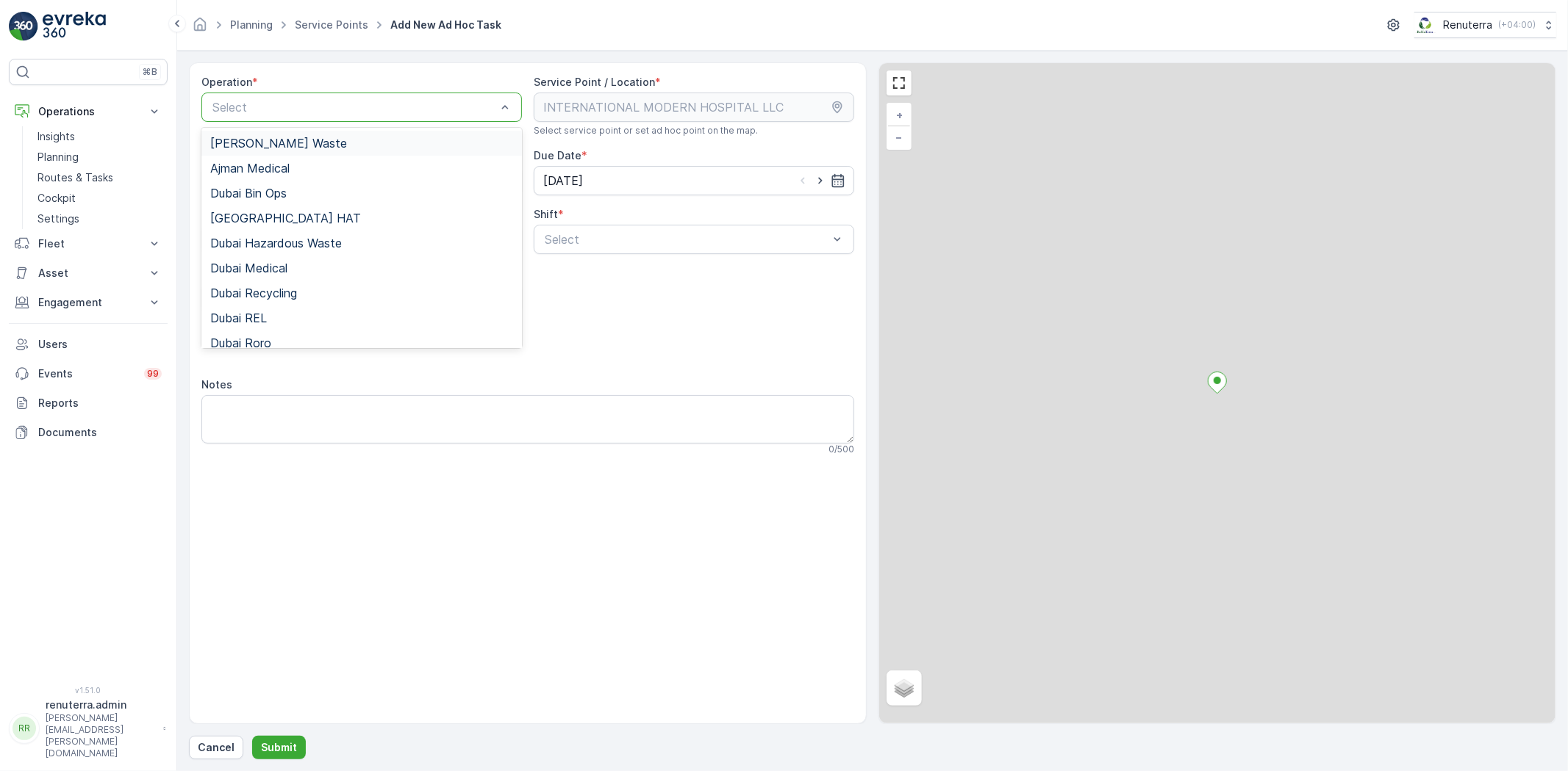
click at [311, 116] on div "Select" at bounding box center [362, 107] width 321 height 30
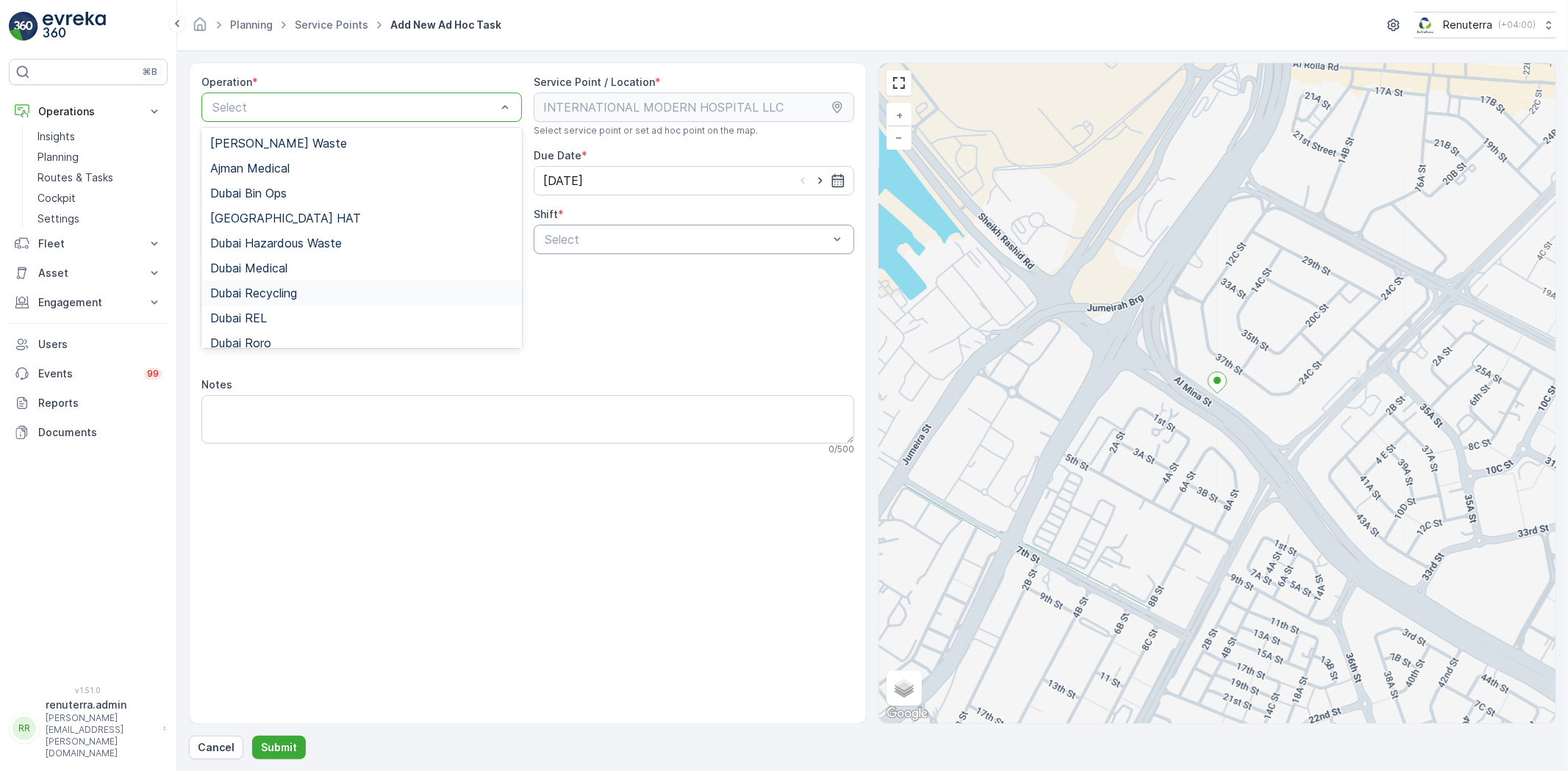
drag, startPoint x: 302, startPoint y: 287, endPoint x: 584, endPoint y: 252, distance: 284.2
click at [307, 287] on div "Dubai Recycling" at bounding box center [362, 293] width 303 height 13
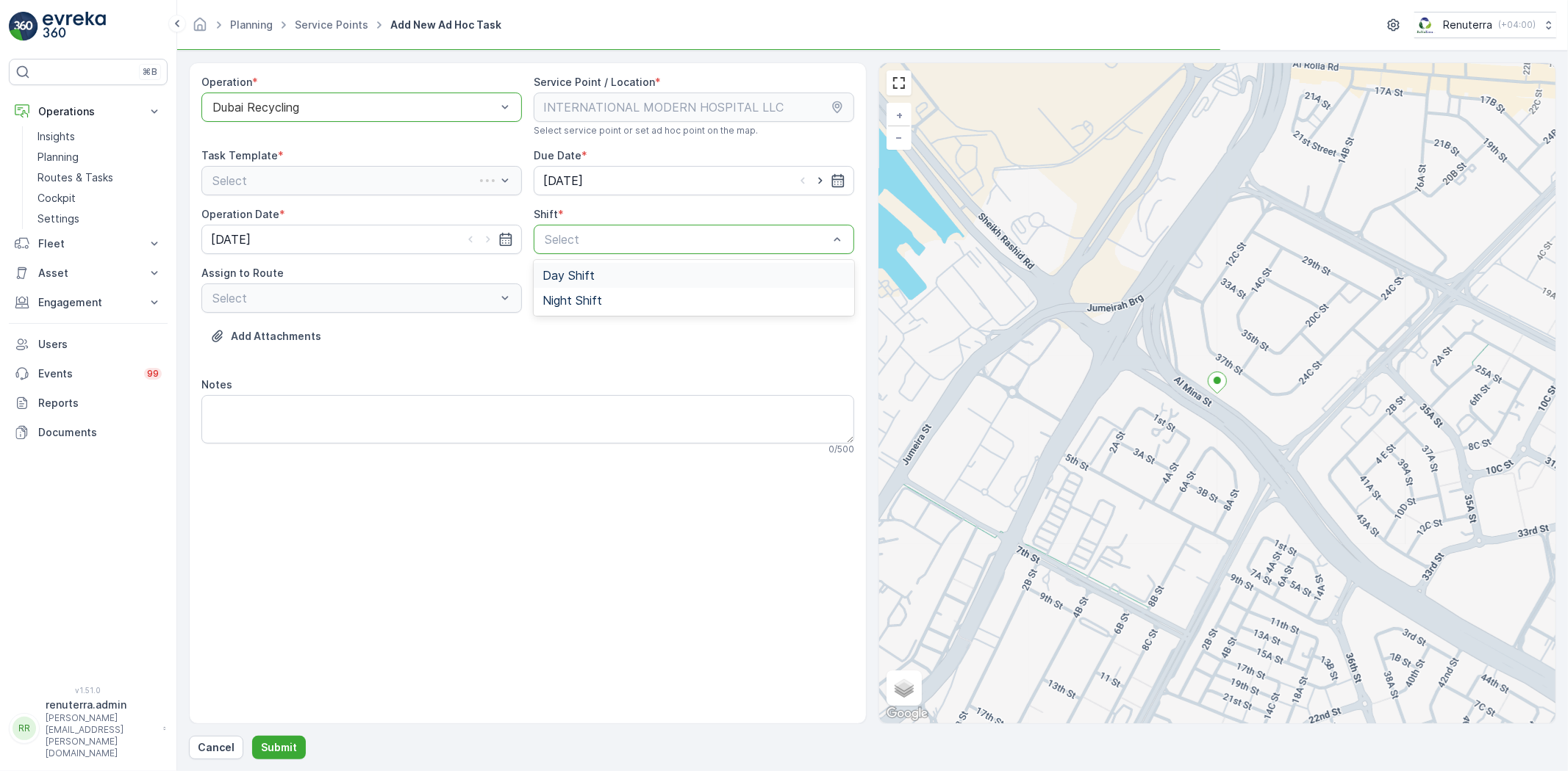
drag, startPoint x: 670, startPoint y: 235, endPoint x: 625, endPoint y: 278, distance: 62.2
click at [620, 285] on div "Day Shift" at bounding box center [694, 275] width 321 height 25
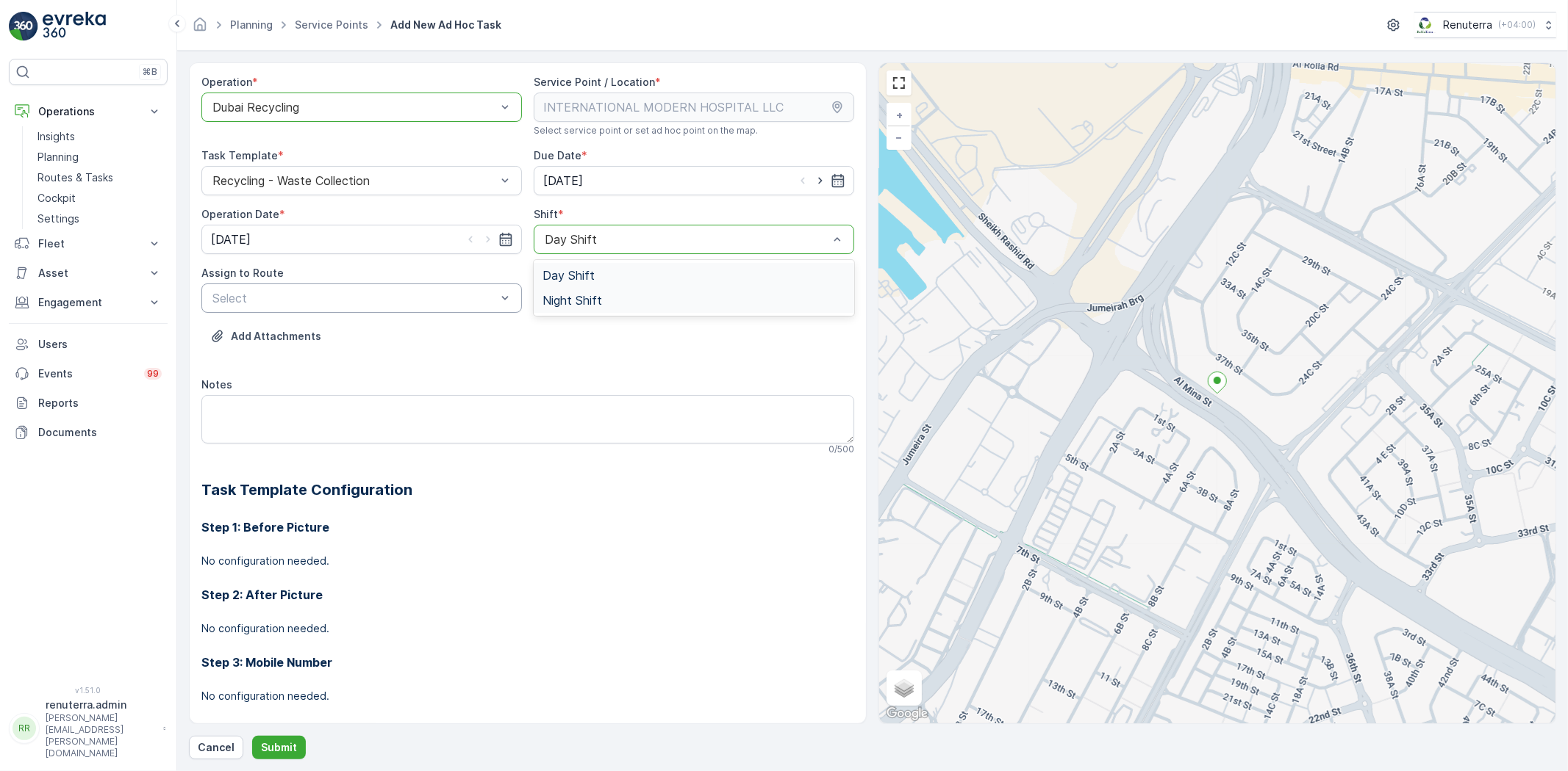
drag, startPoint x: 578, startPoint y: 294, endPoint x: 371, endPoint y: 309, distance: 207.5
click at [564, 301] on span "Night Shift" at bounding box center [572, 300] width 59 height 13
click at [343, 309] on div "Select" at bounding box center [362, 299] width 321 height 30
drag, startPoint x: 336, startPoint y: 327, endPoint x: 277, endPoint y: 356, distance: 65.7
click at [335, 326] on div "DRCW201 (Offline) - DXBBB58926" at bounding box center [362, 334] width 321 height 25
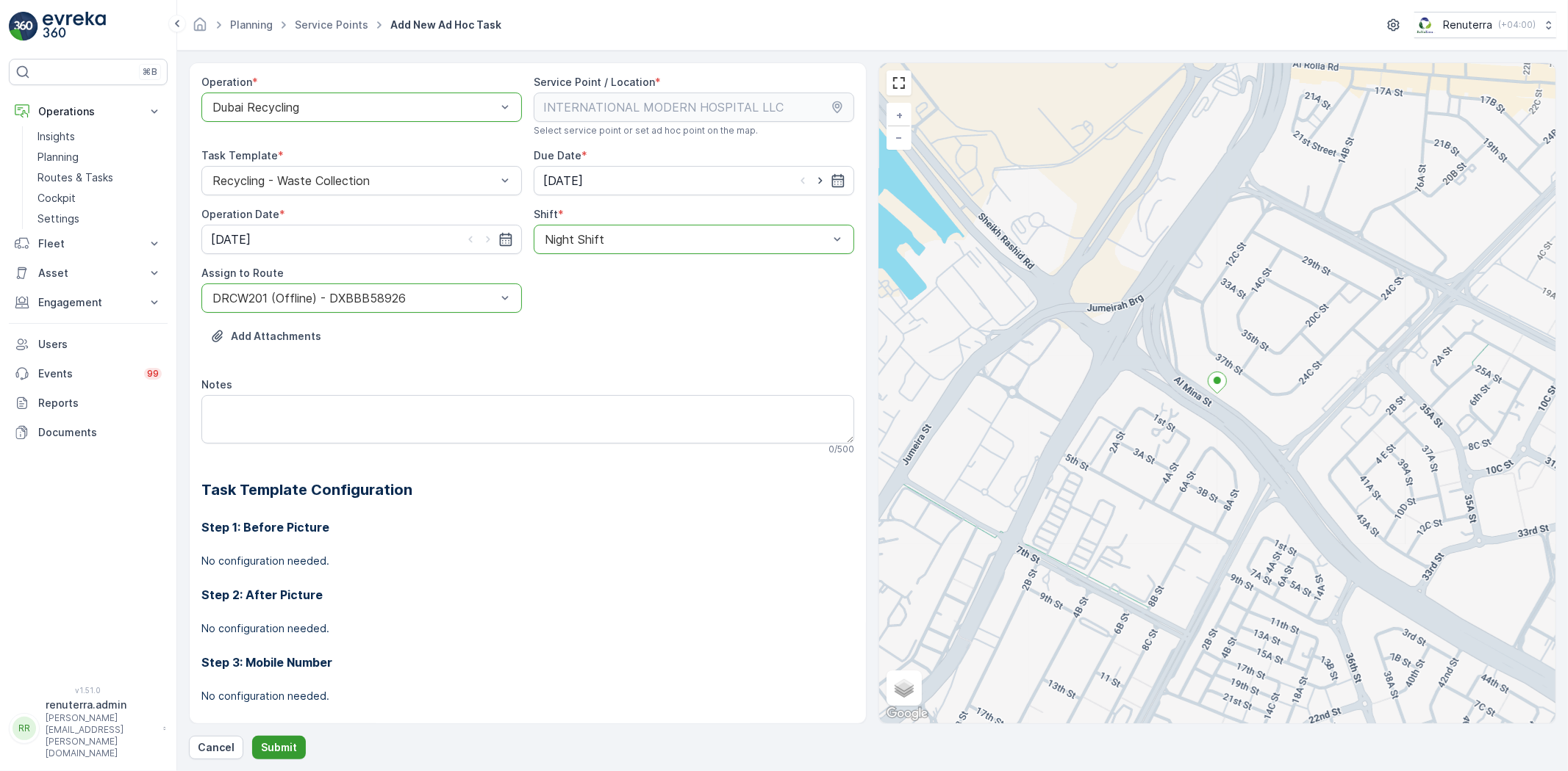
click at [266, 743] on p "Submit" at bounding box center [279, 747] width 36 height 15
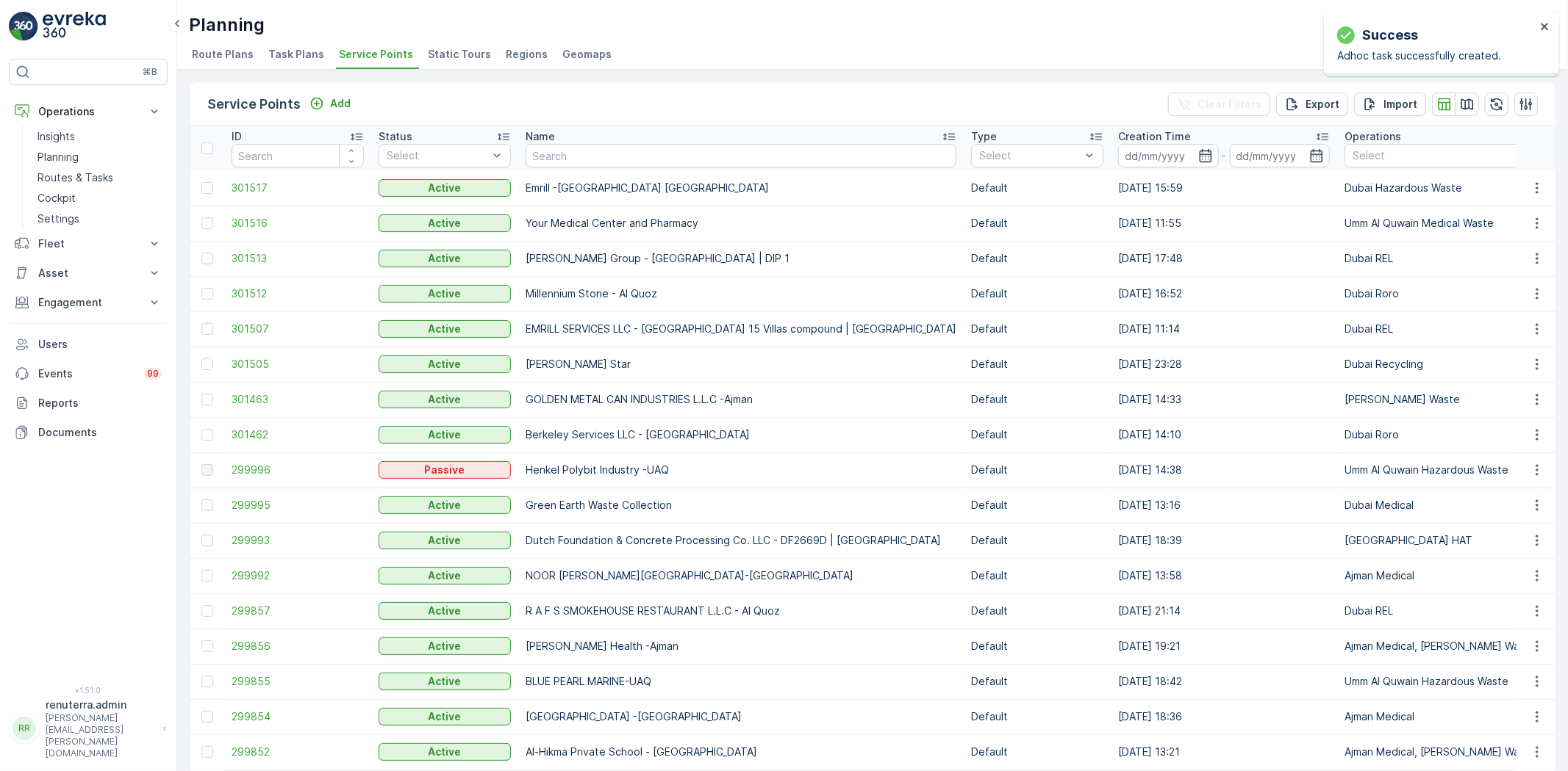
click at [630, 155] on input "text" at bounding box center [741, 155] width 431 height 24
type input "canadian"
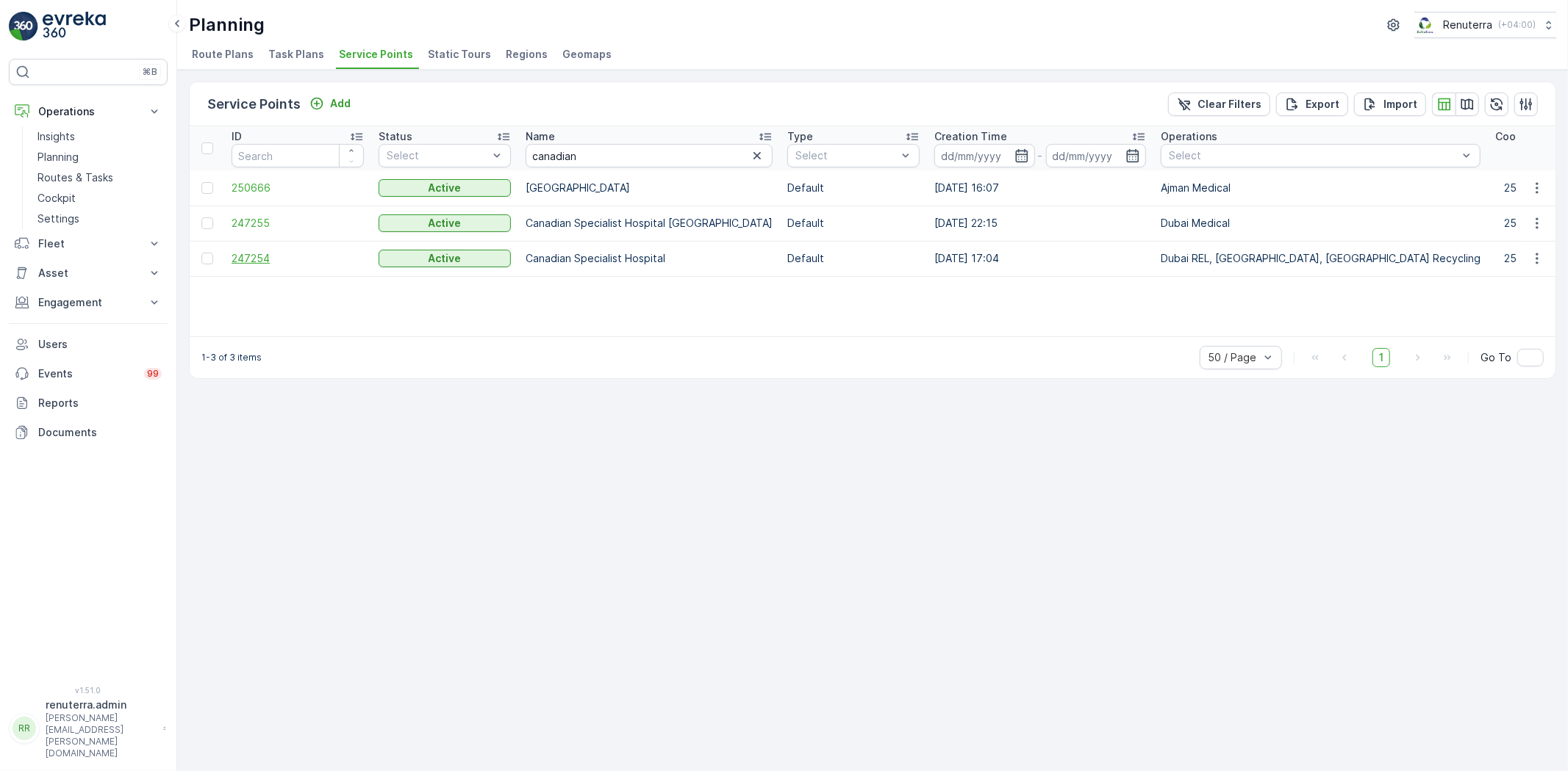
click at [251, 261] on span "247254" at bounding box center [297, 258] width 132 height 15
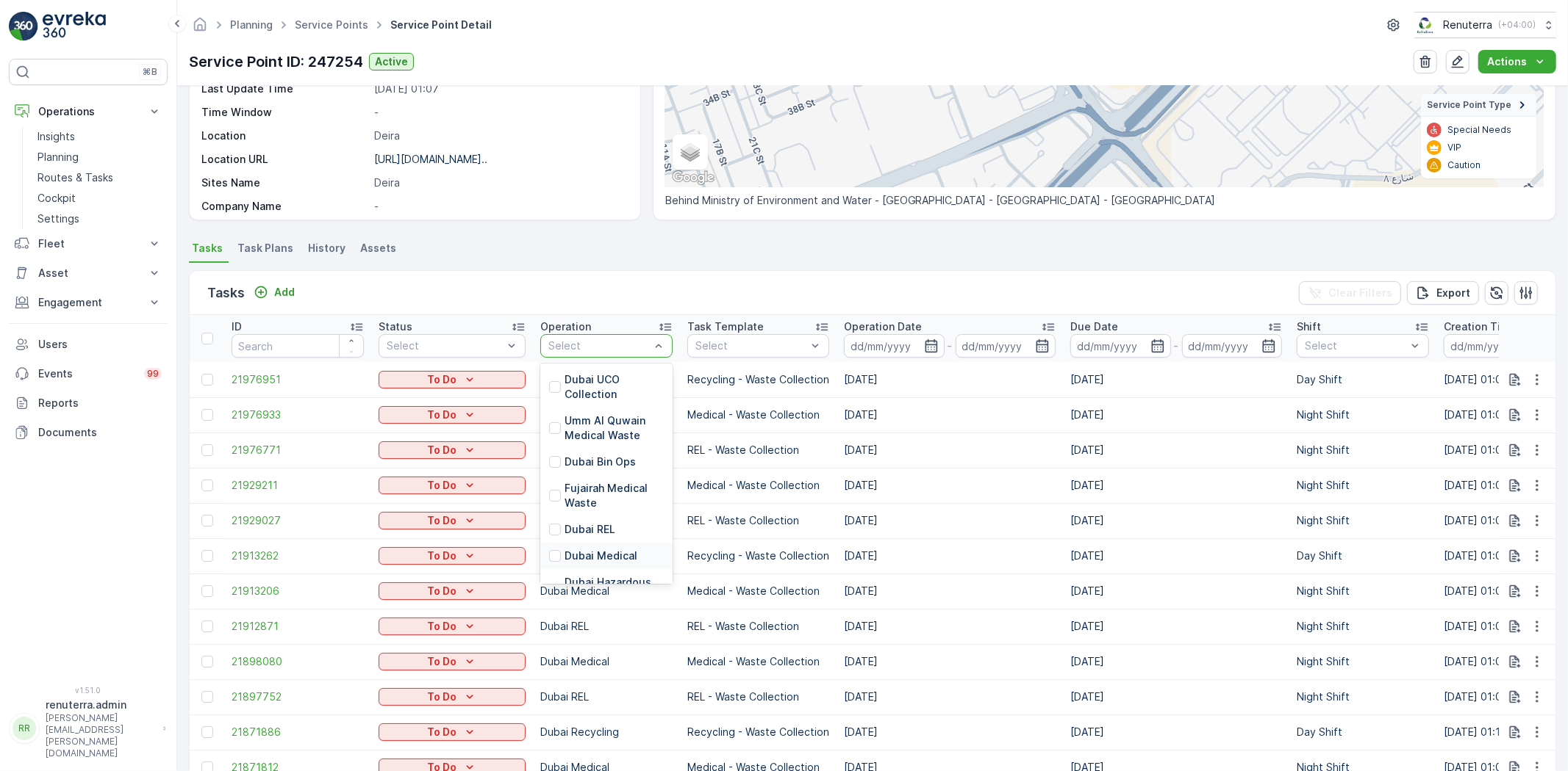
scroll to position [81, 0]
click at [606, 535] on p "Dubai Recycling" at bounding box center [604, 542] width 81 height 15
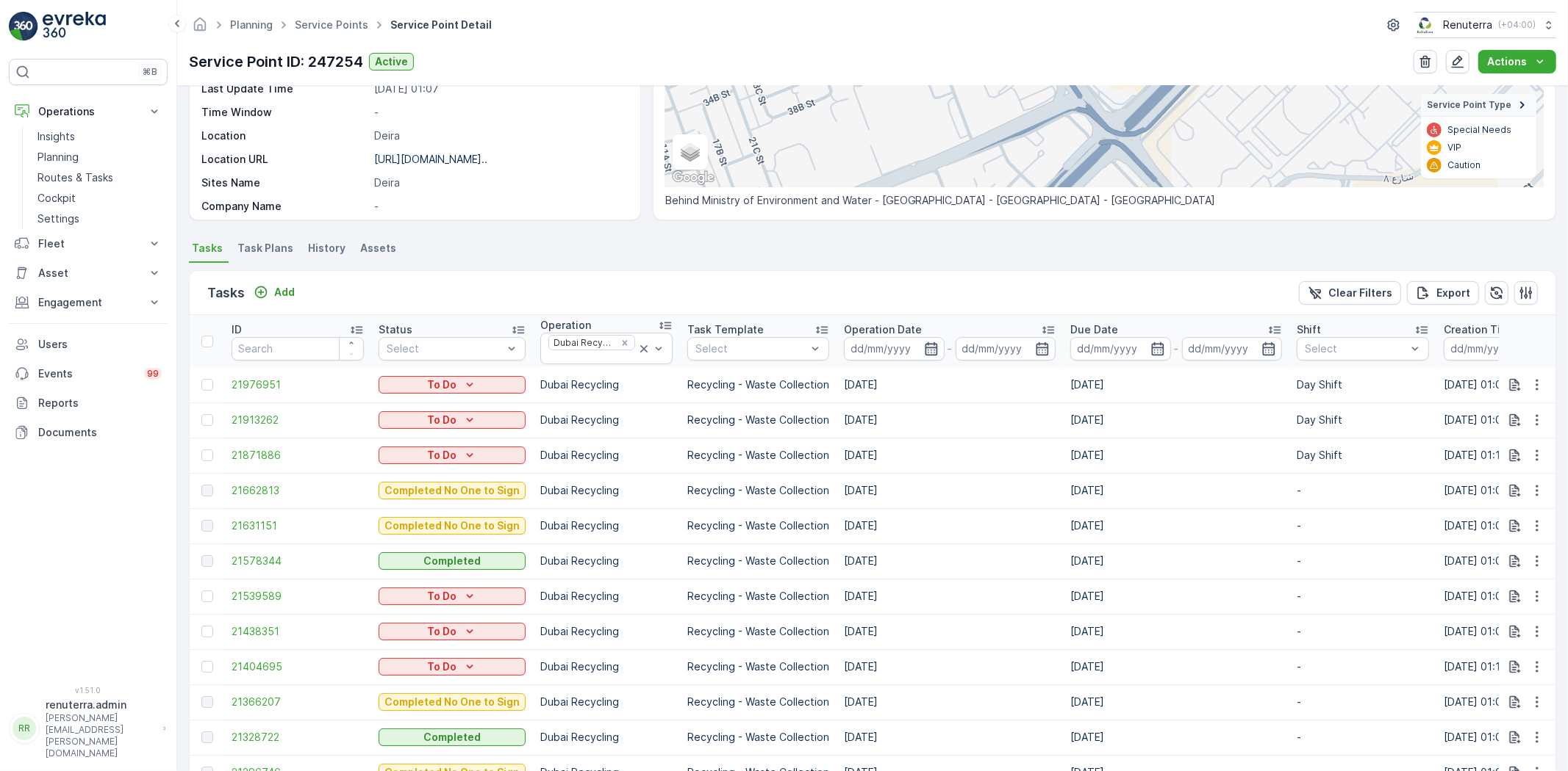
click at [926, 349] on icon "button" at bounding box center [931, 348] width 15 height 15
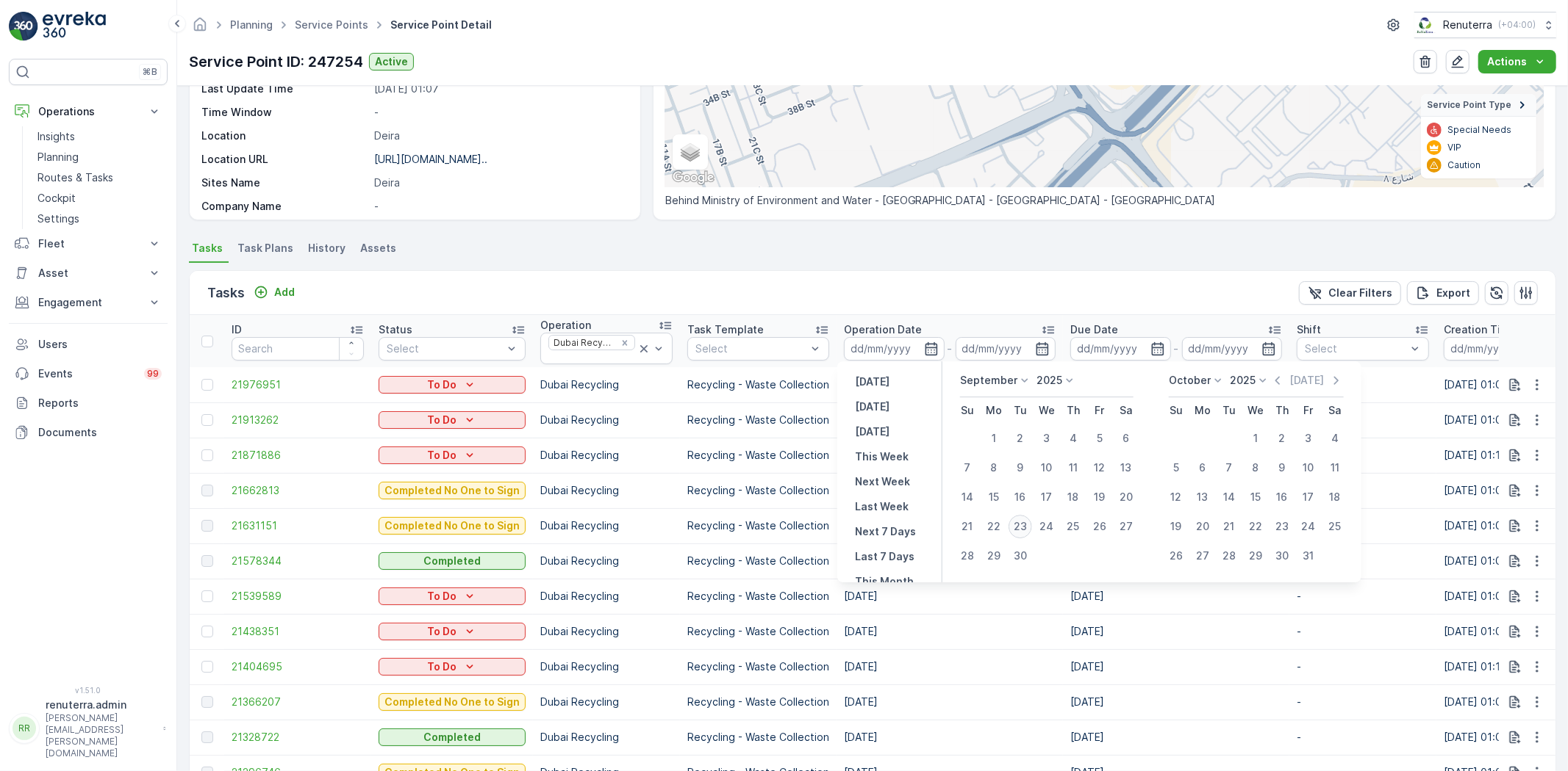
click at [1019, 526] on div "23" at bounding box center [1019, 527] width 24 height 24
type input "[DATE]"
click at [1019, 526] on div "23" at bounding box center [1019, 527] width 24 height 24
type input "[DATE]"
click at [1020, 526] on div "23" at bounding box center [1019, 527] width 24 height 24
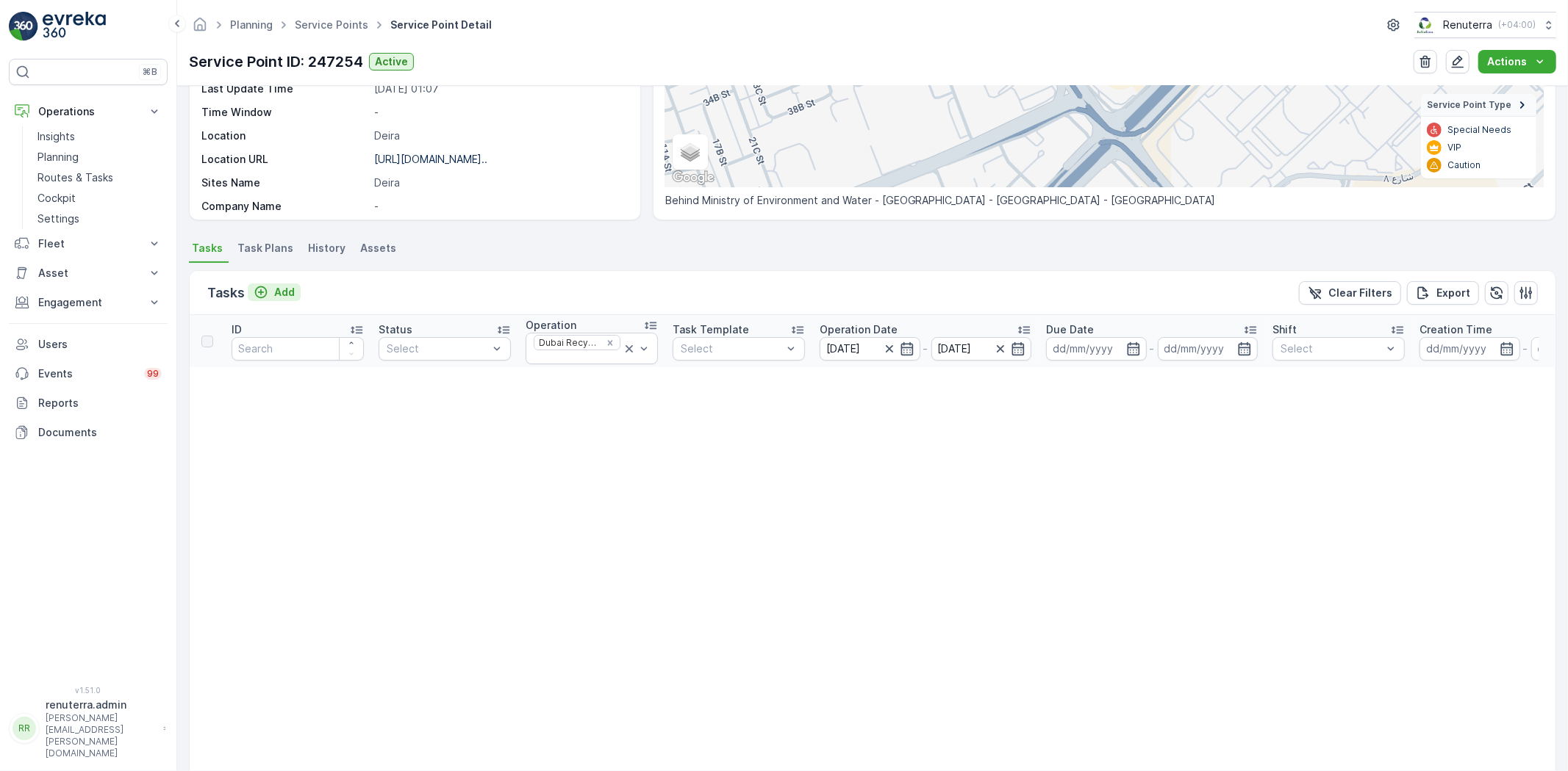
click at [290, 291] on p "Add" at bounding box center [285, 292] width 21 height 15
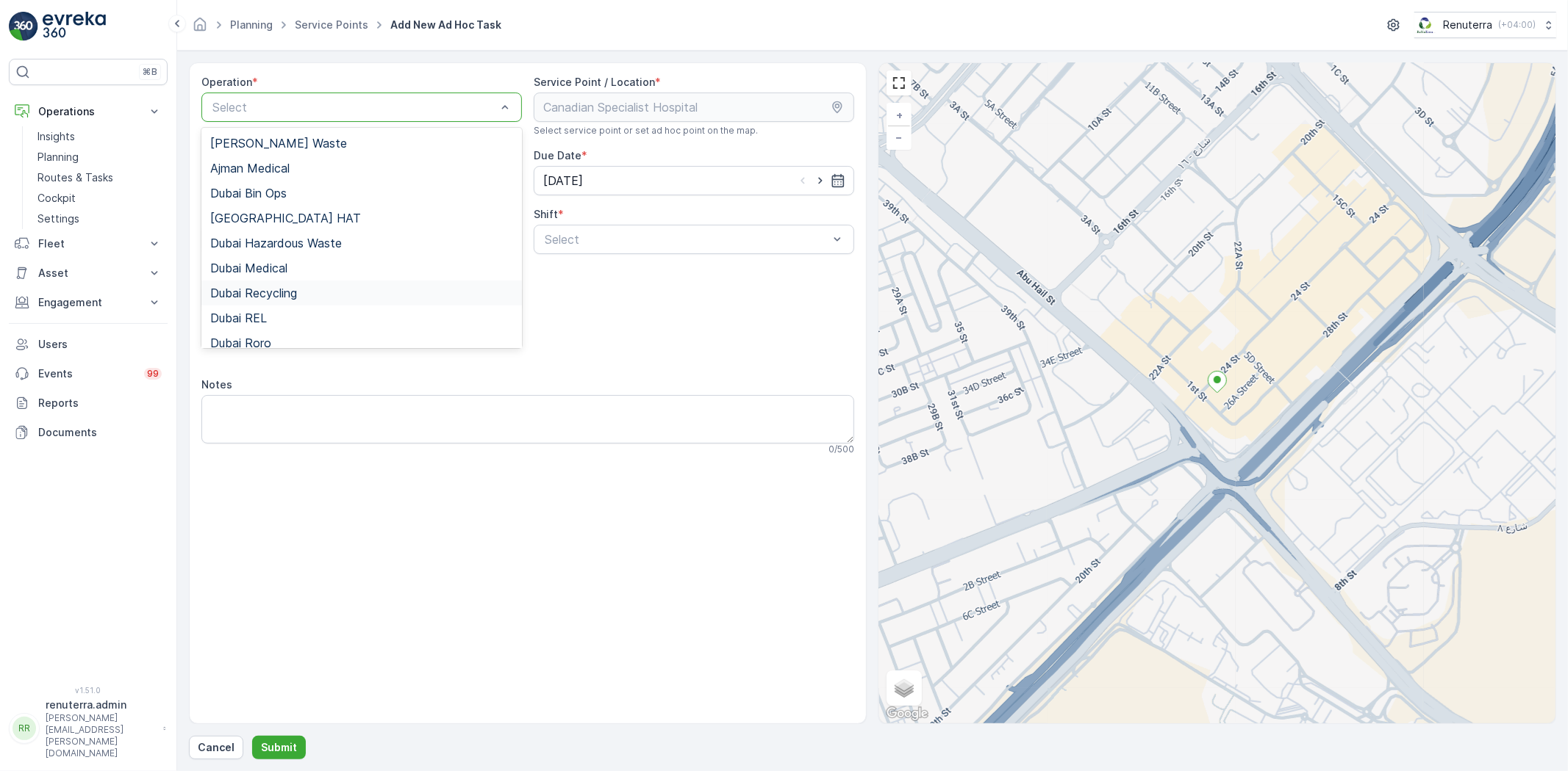
click at [287, 295] on span "Dubai Recycling" at bounding box center [253, 293] width 86 height 13
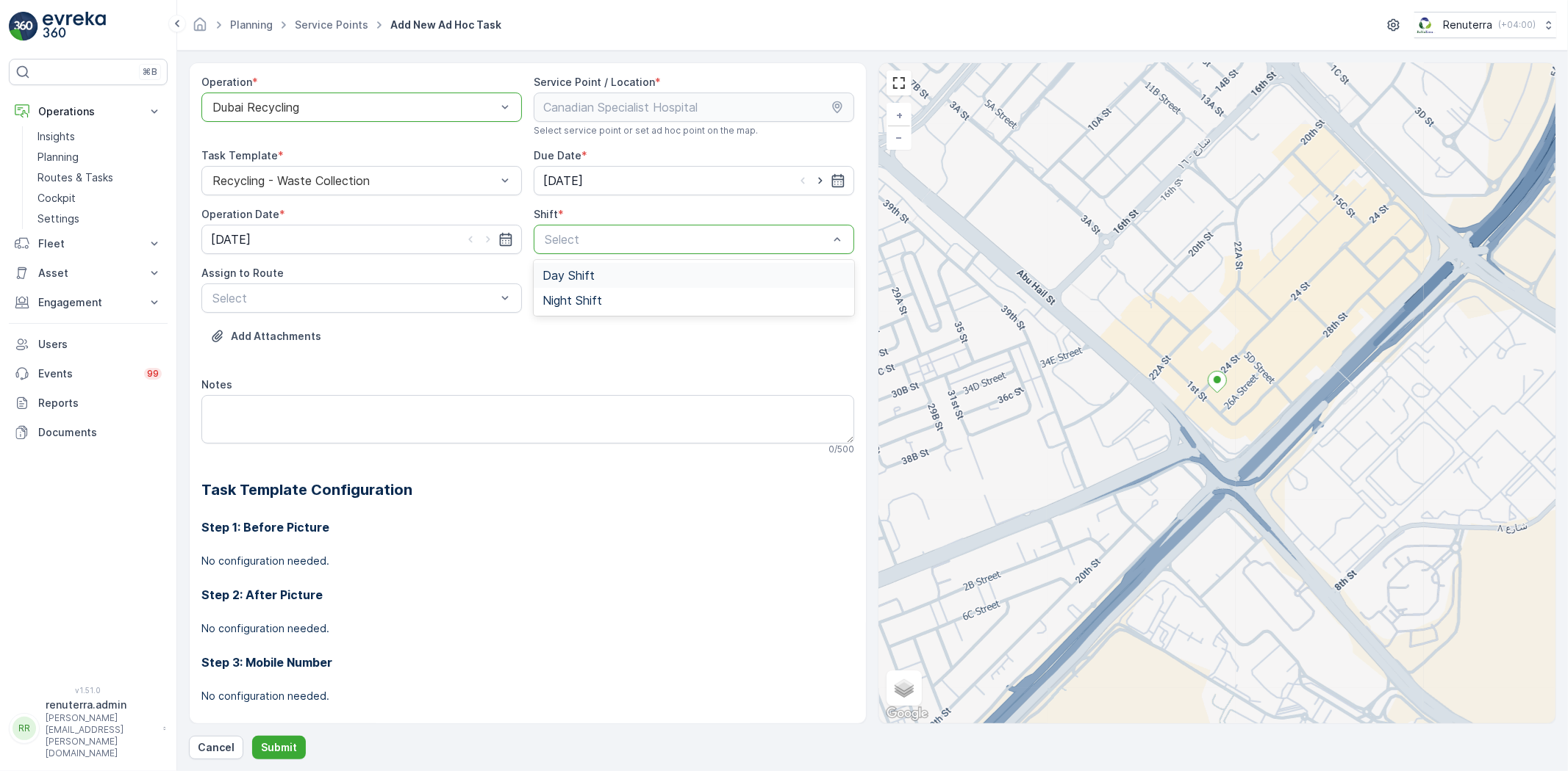
drag, startPoint x: 624, startPoint y: 244, endPoint x: 608, endPoint y: 299, distance: 57.3
drag, startPoint x: 608, startPoint y: 299, endPoint x: 597, endPoint y: 301, distance: 11.2
click at [607, 299] on div "Night Shift" at bounding box center [694, 300] width 303 height 13
drag, startPoint x: 314, startPoint y: 316, endPoint x: 331, endPoint y: 299, distance: 24.0
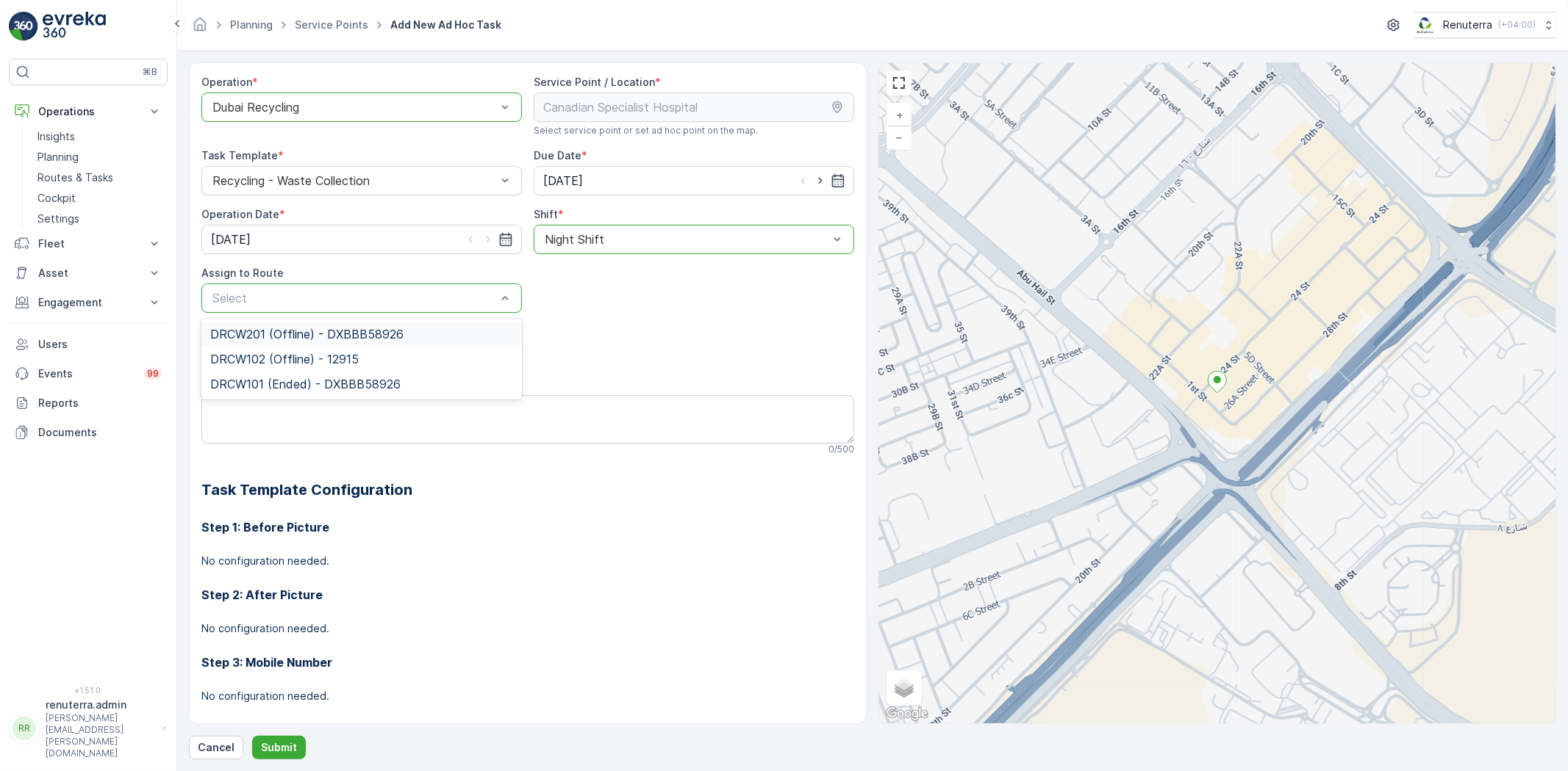
click at [307, 336] on span "DRCW201 (Offline) - DXBBB58926" at bounding box center [307, 334] width 193 height 13
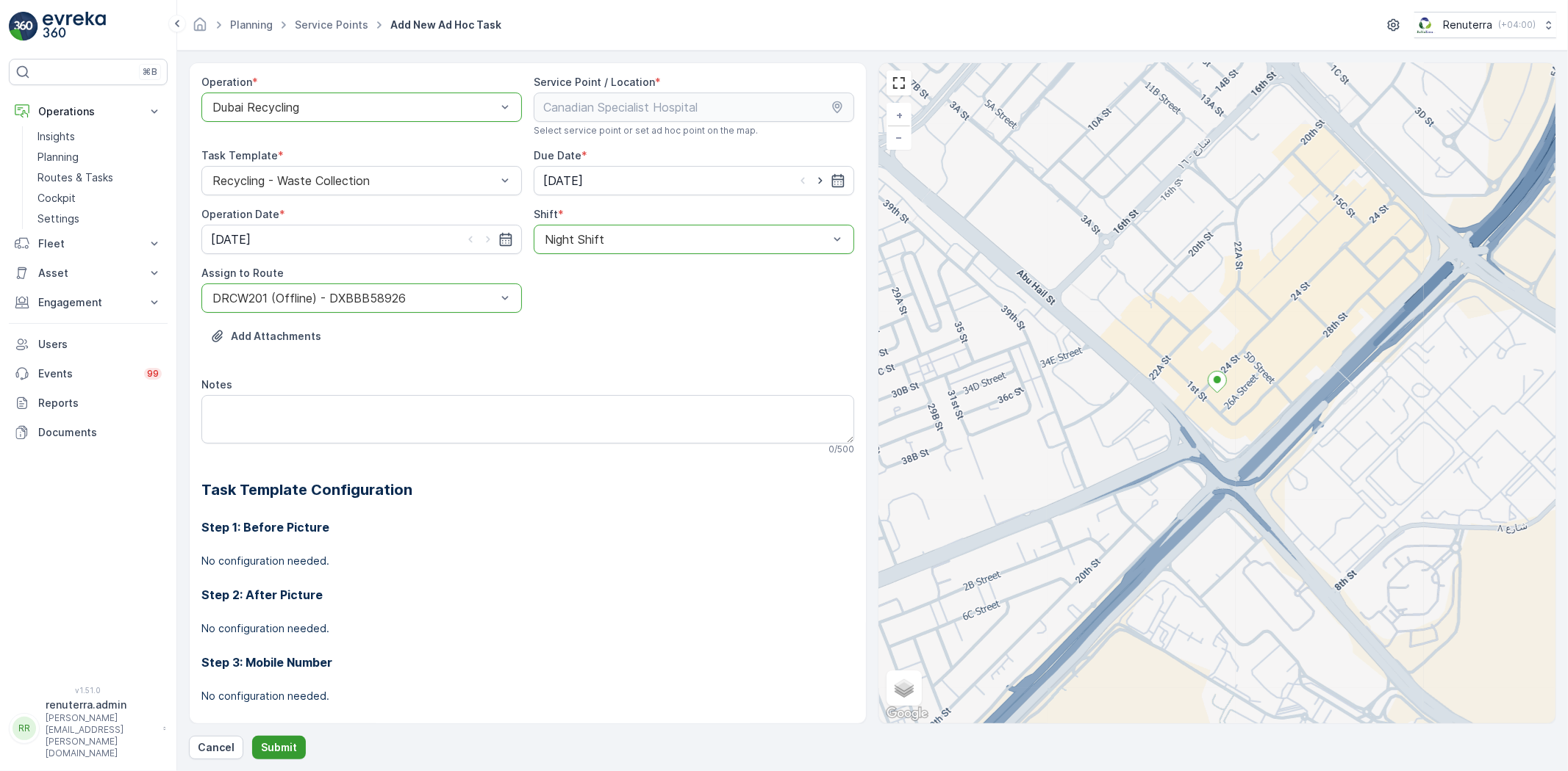
click at [278, 755] on button "Submit" at bounding box center [279, 747] width 53 height 24
